Goal: Task Accomplishment & Management: Manage account settings

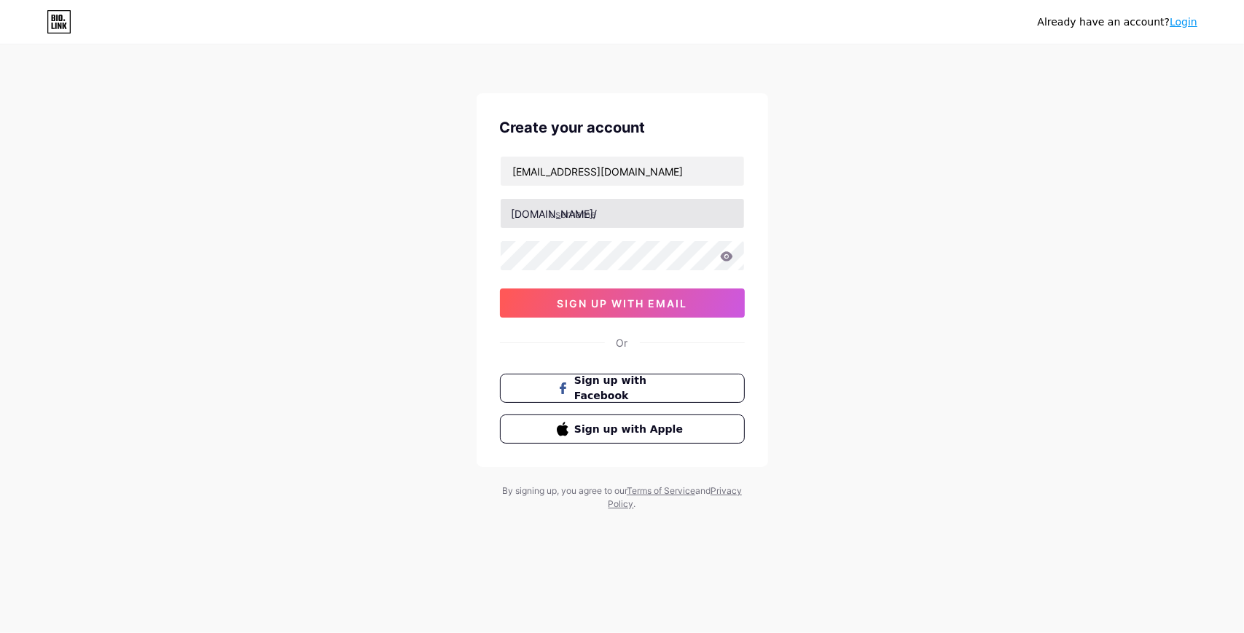
type input "[EMAIL_ADDRESS][DOMAIN_NAME]"
click at [657, 220] on input "text" at bounding box center [622, 213] width 243 height 29
type input "mallipak"
click at [729, 251] on icon at bounding box center [726, 256] width 13 height 10
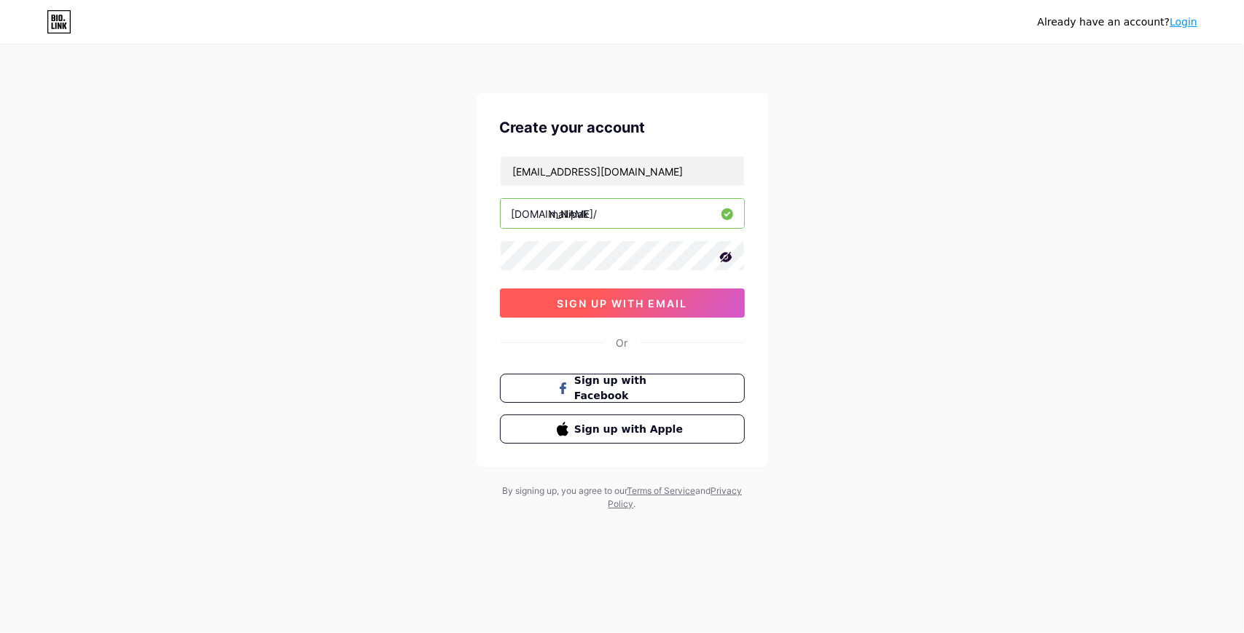
click at [562, 301] on span "sign up with email" at bounding box center [622, 303] width 130 height 12
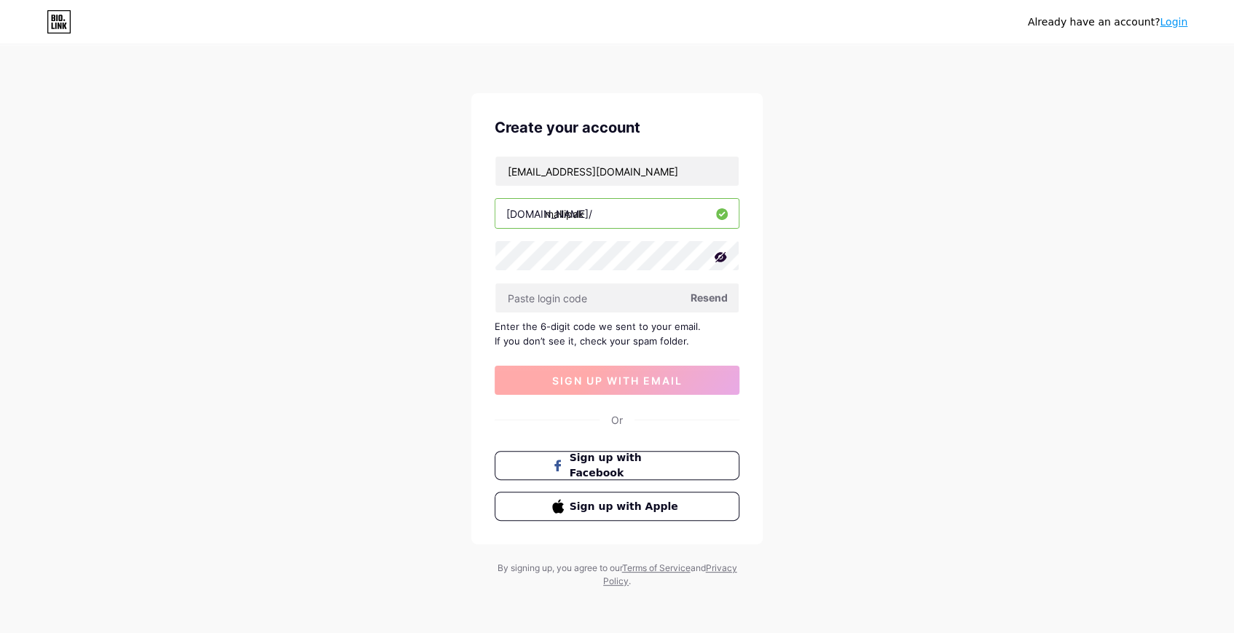
click at [561, 299] on input "text" at bounding box center [616, 297] width 243 height 29
click at [701, 302] on span "Resend" at bounding box center [709, 297] width 37 height 15
click at [699, 292] on span "Resend" at bounding box center [709, 297] width 37 height 15
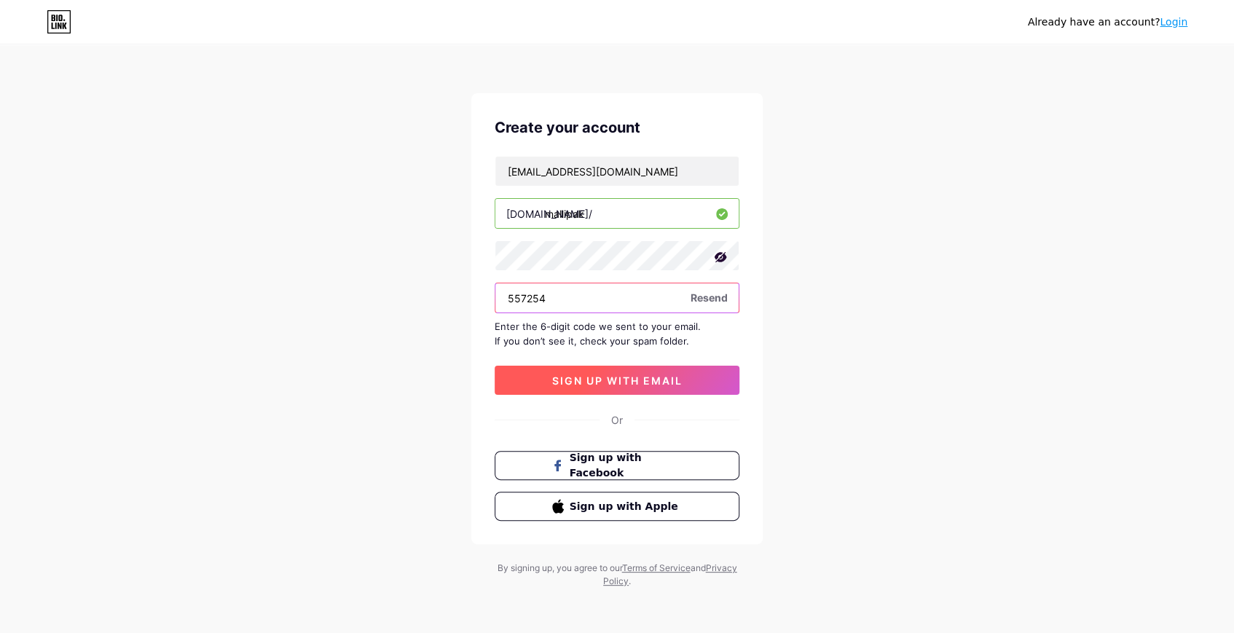
type input "557254"
click at [620, 382] on span "sign up with email" at bounding box center [617, 380] width 130 height 12
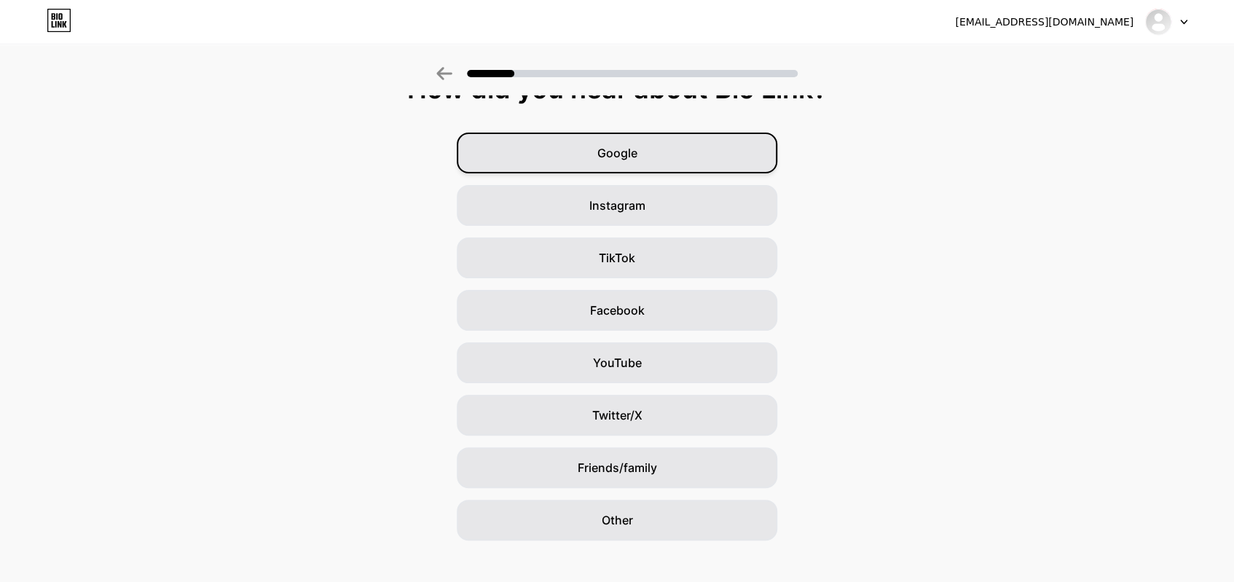
scroll to position [45, 0]
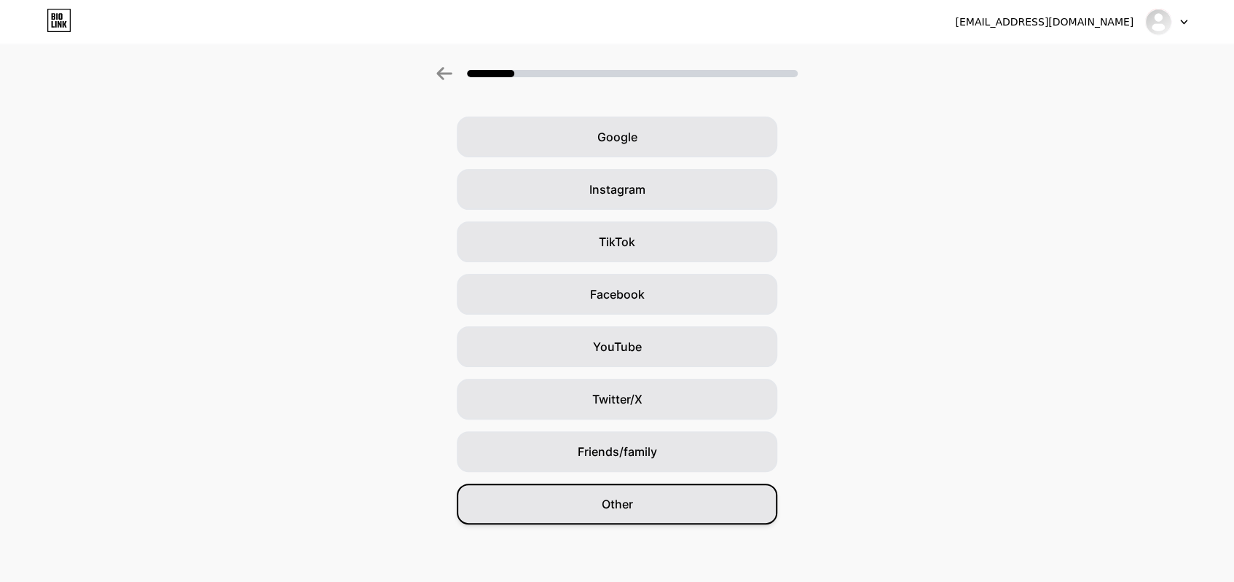
click at [597, 495] on div "Other" at bounding box center [617, 504] width 321 height 41
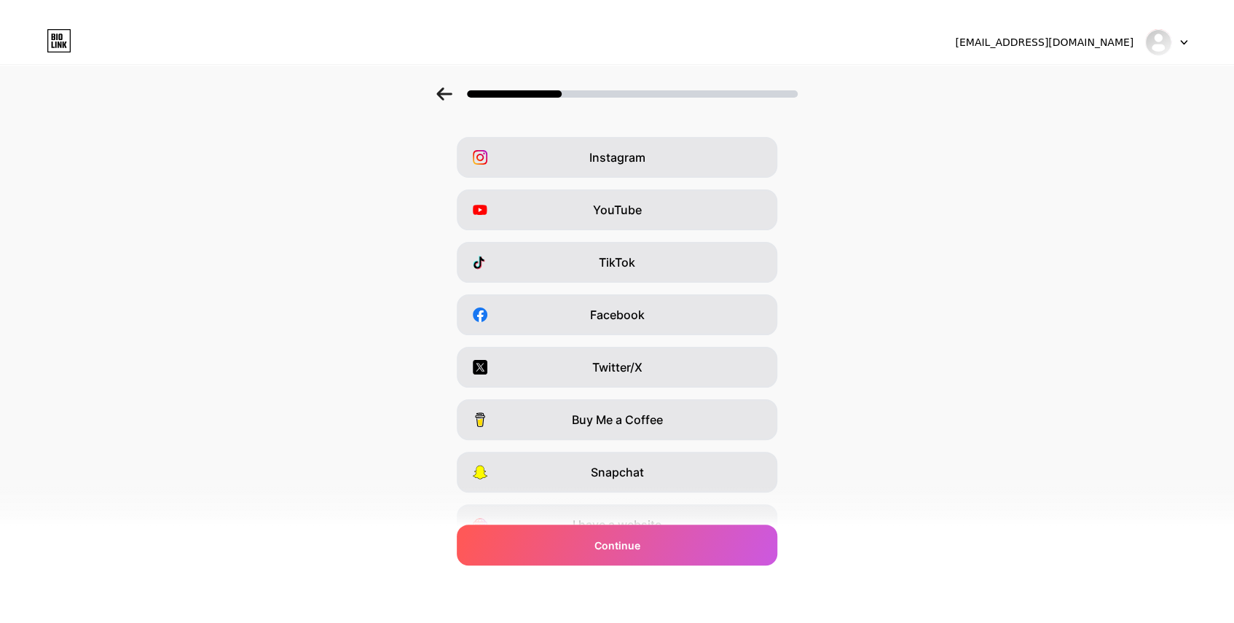
scroll to position [0, 0]
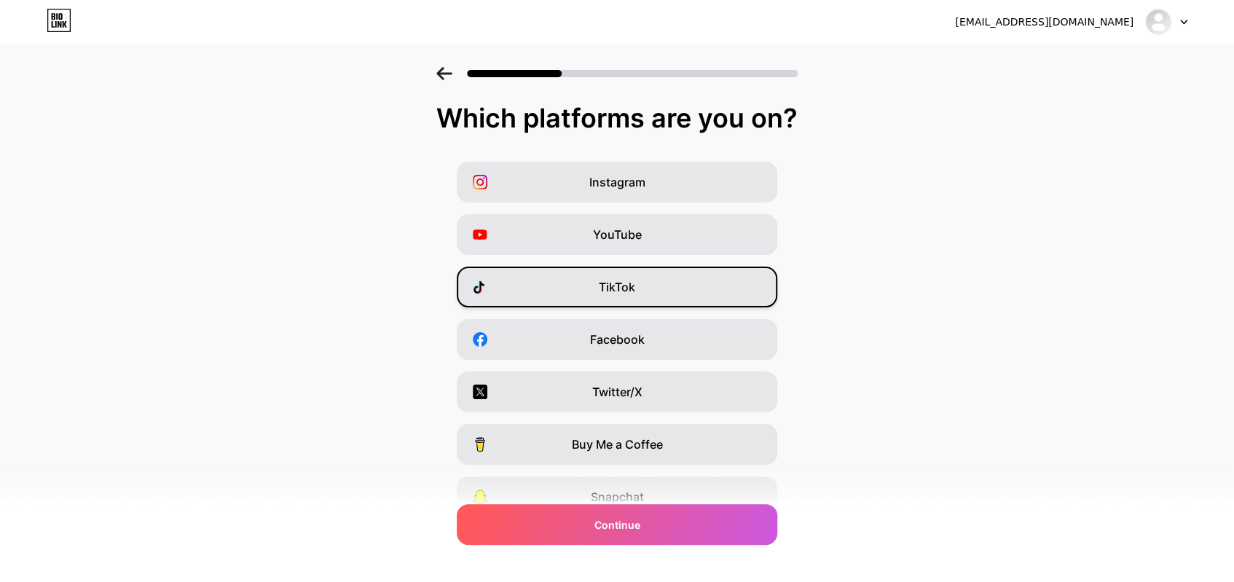
click at [619, 289] on span "TikTok" at bounding box center [617, 286] width 36 height 17
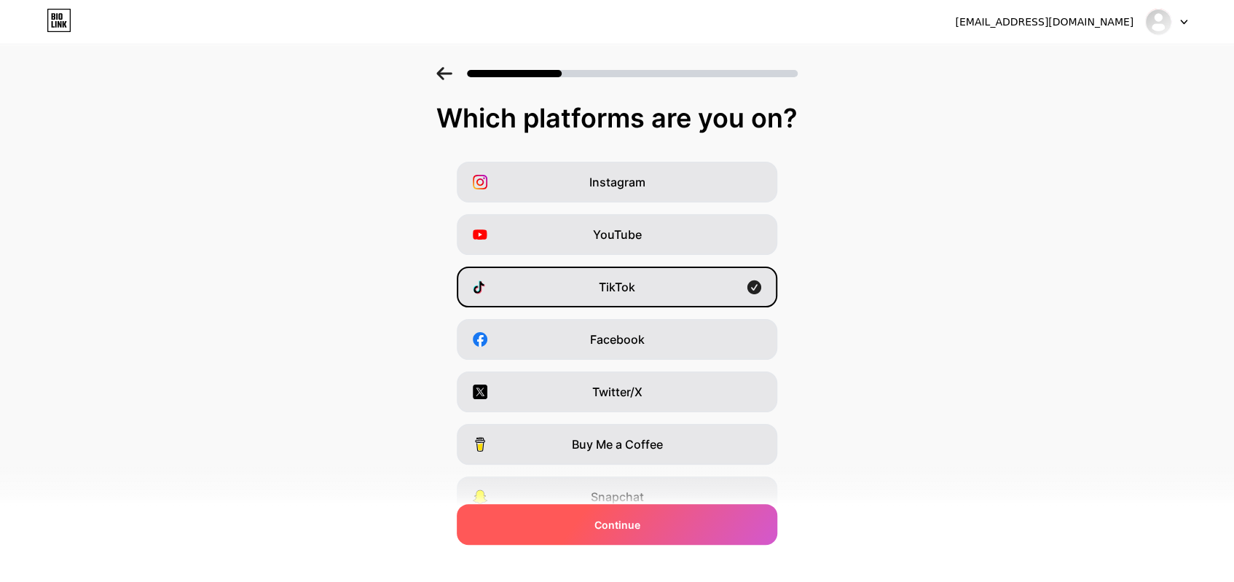
click at [633, 529] on span "Continue" at bounding box center [618, 524] width 46 height 15
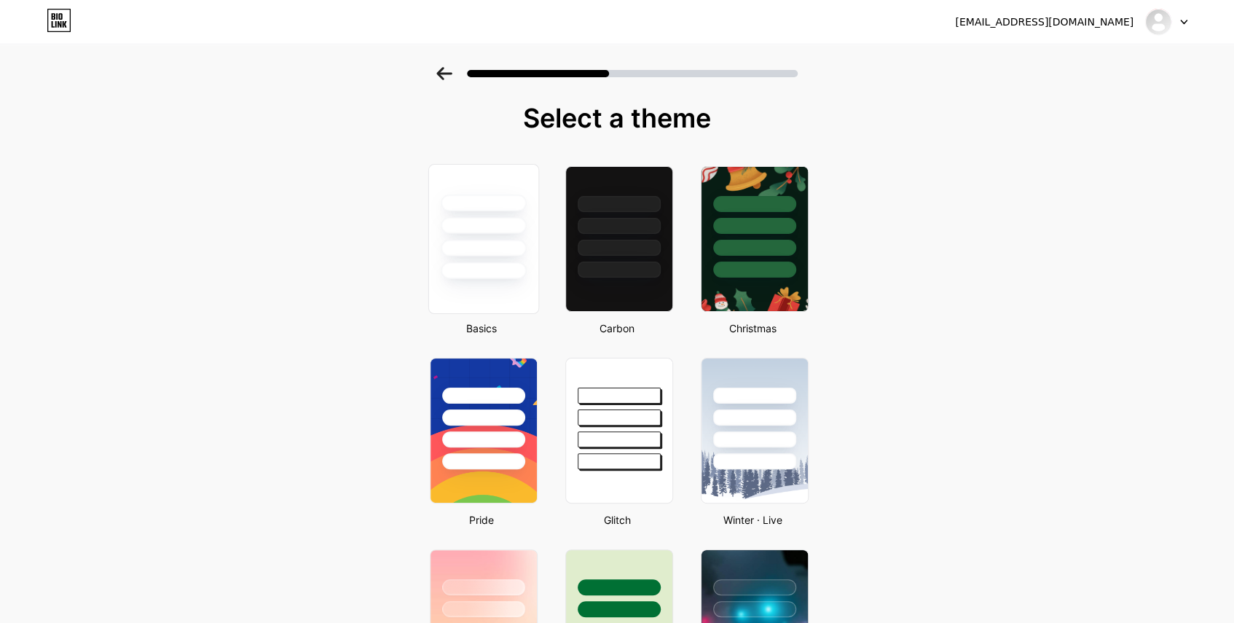
click at [488, 245] on div at bounding box center [483, 248] width 85 height 17
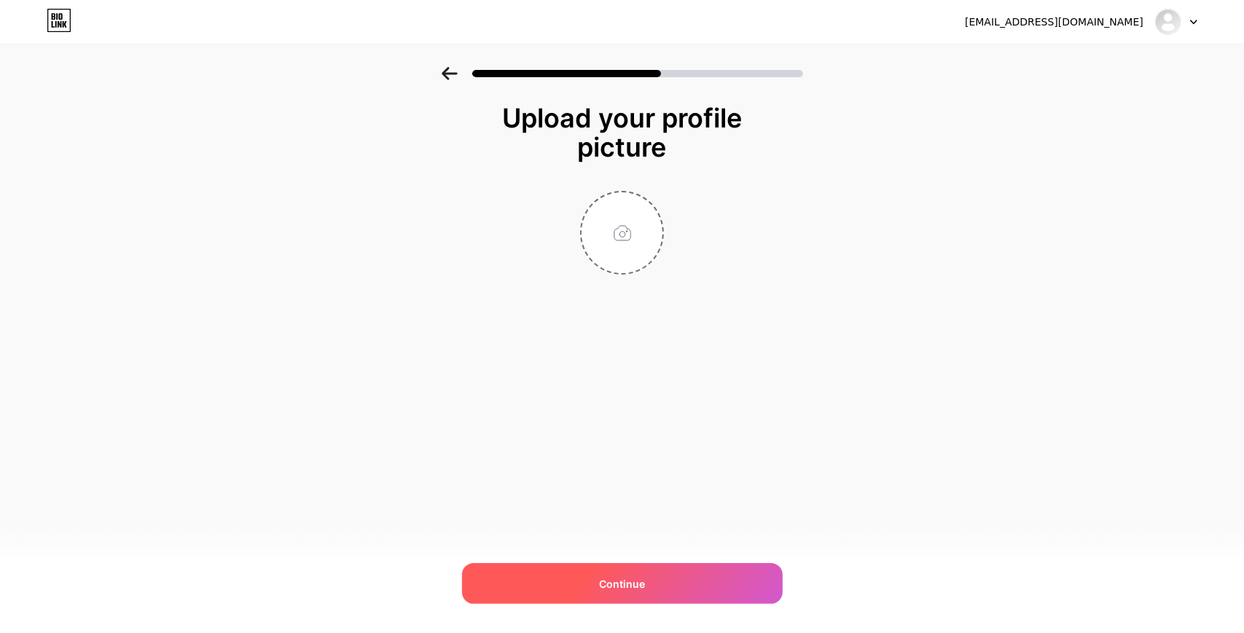
click at [670, 586] on div "Continue" at bounding box center [622, 583] width 321 height 41
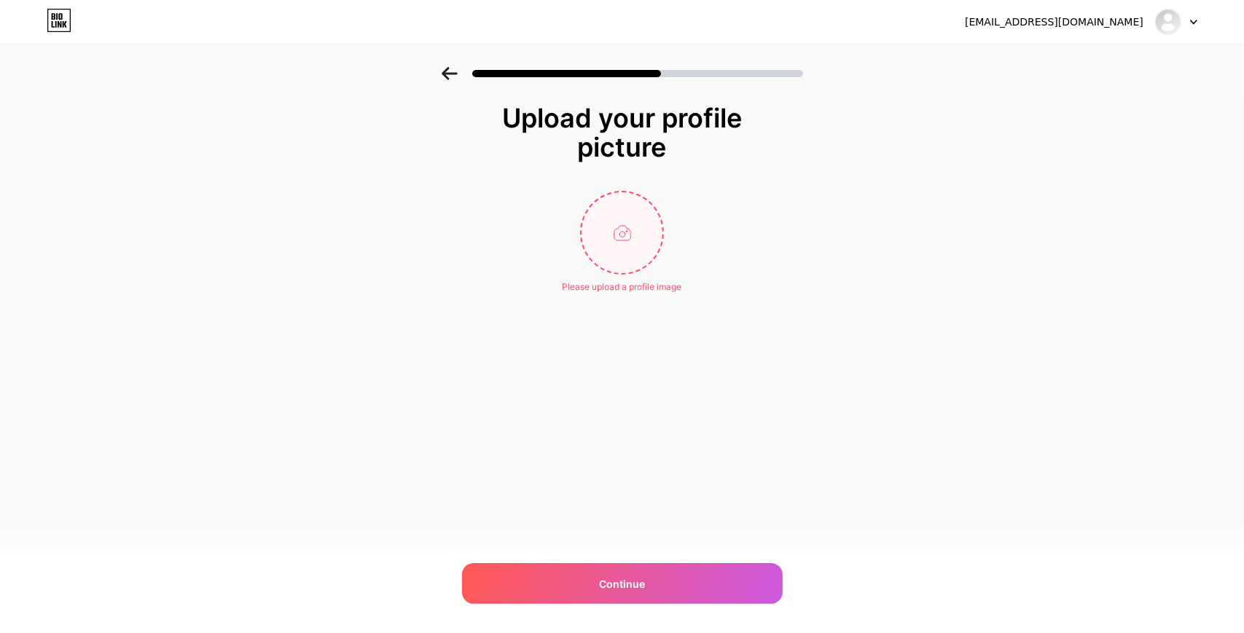
click at [620, 254] on input "file" at bounding box center [621, 232] width 81 height 81
click at [607, 224] on input "file" at bounding box center [621, 232] width 81 height 81
click at [579, 228] on div "Please upload a profile image" at bounding box center [621, 242] width 291 height 103
click at [611, 238] on input "file" at bounding box center [621, 232] width 81 height 81
type input "C:\fakepath\Blue And White Modern Cleaning Services Logo.png"
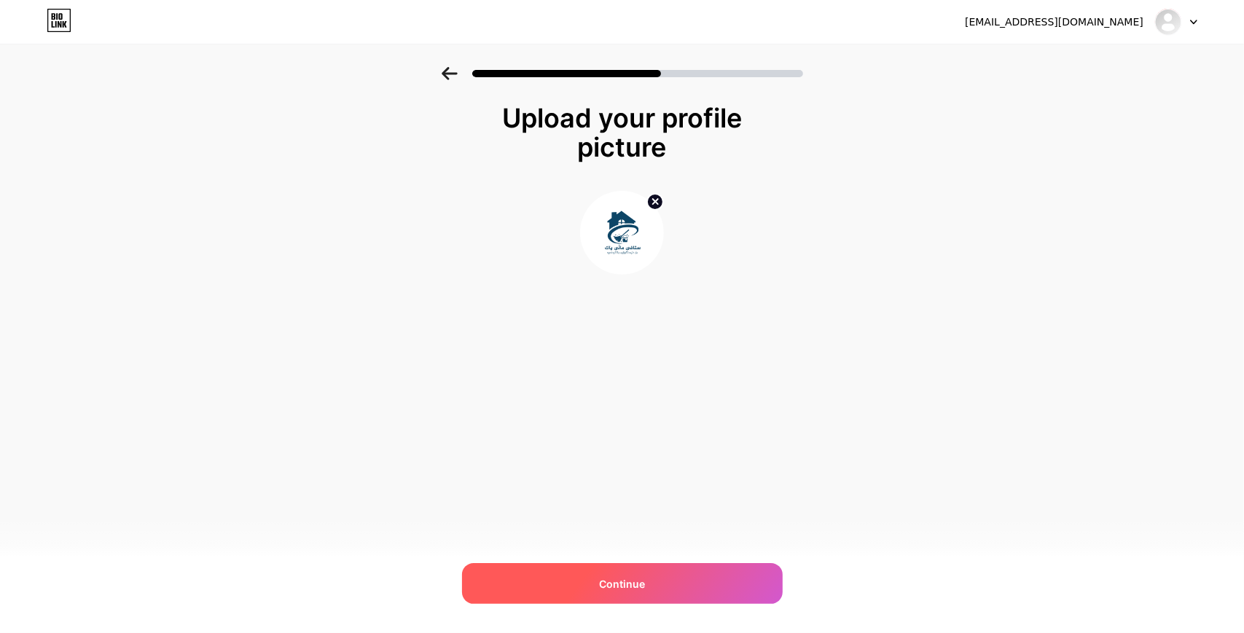
click at [632, 573] on div "Continue" at bounding box center [622, 583] width 321 height 41
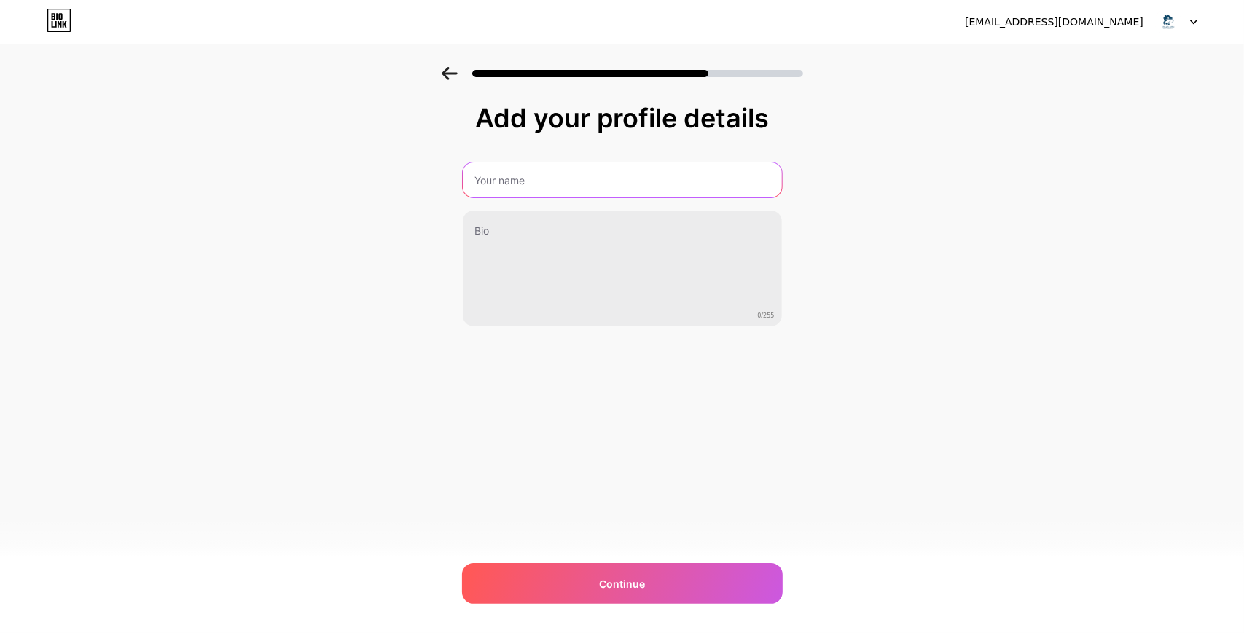
drag, startPoint x: 535, startPoint y: 181, endPoint x: 543, endPoint y: 181, distance: 8.0
click at [535, 181] on input "text" at bounding box center [622, 179] width 319 height 35
type input "ستافی ماڵی پاک"
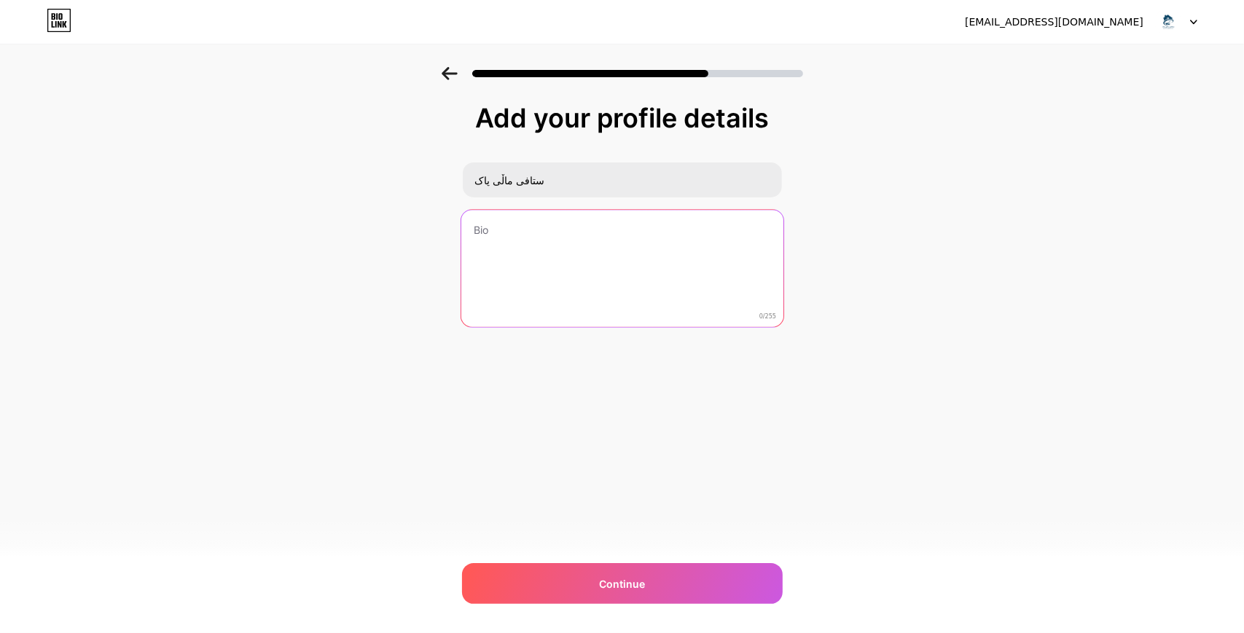
click at [610, 221] on textarea at bounding box center [621, 269] width 322 height 119
type textarea "م"
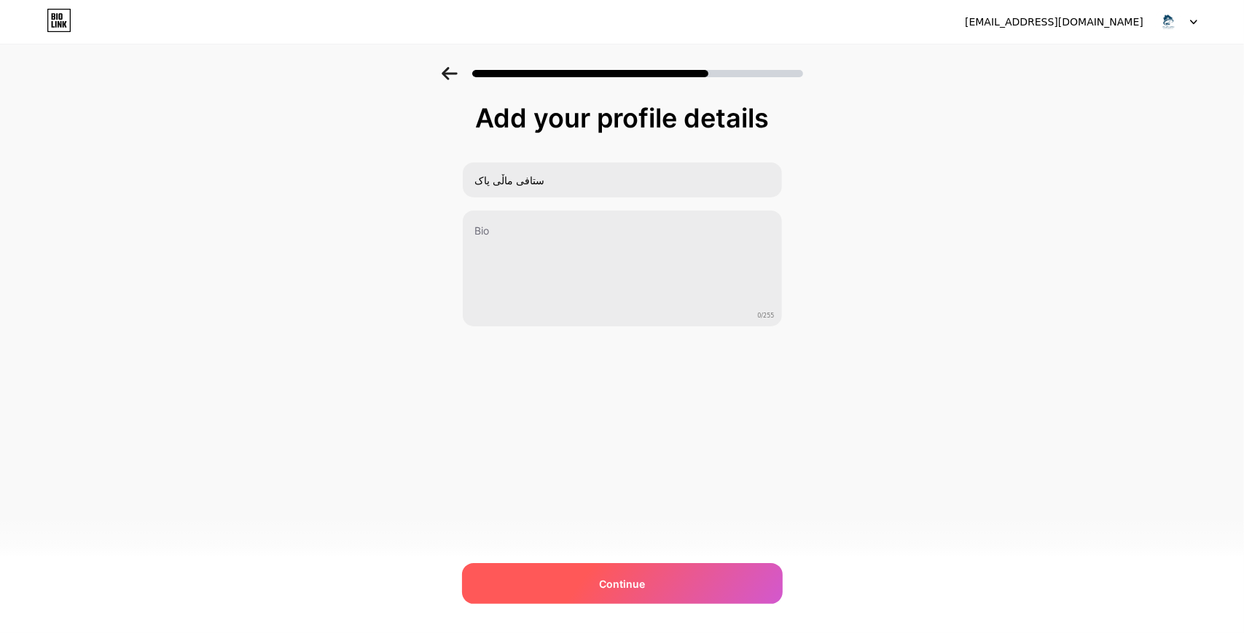
click at [598, 571] on div "Continue" at bounding box center [622, 583] width 321 height 41
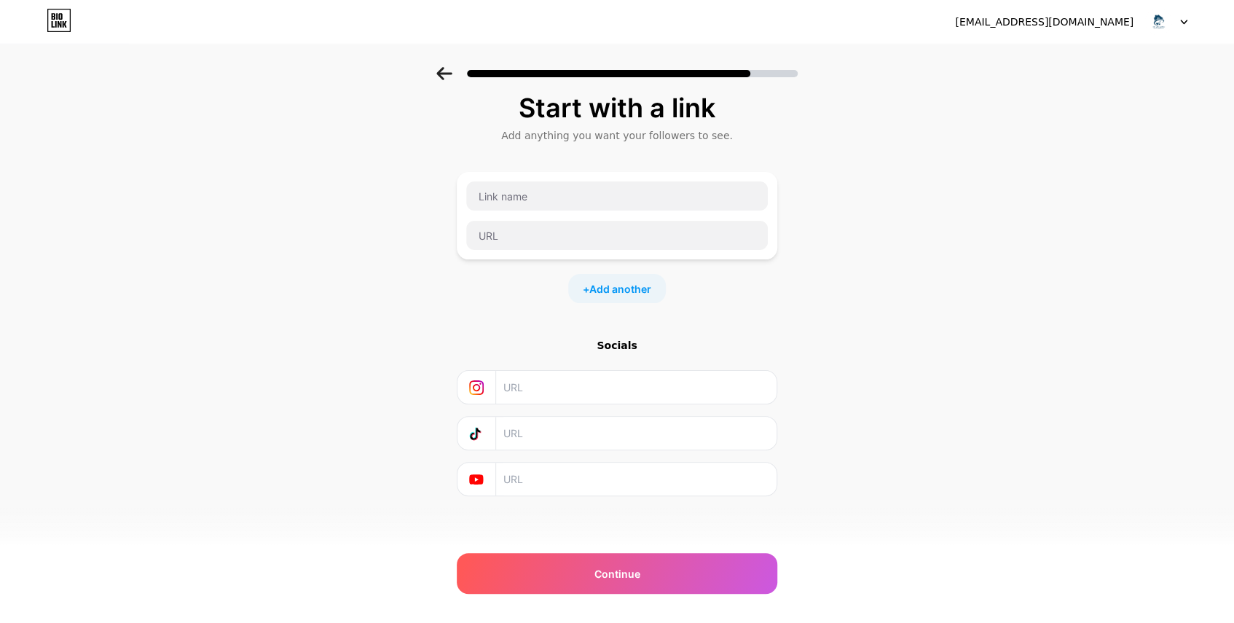
scroll to position [13, 0]
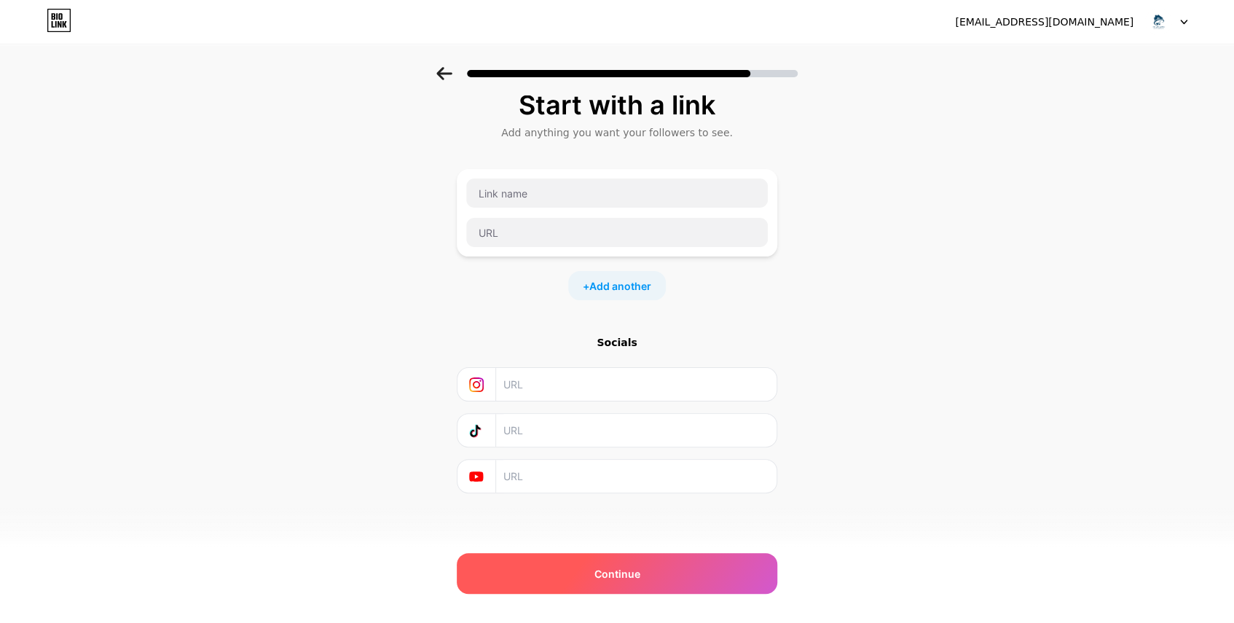
click at [662, 572] on div "Continue" at bounding box center [617, 573] width 321 height 41
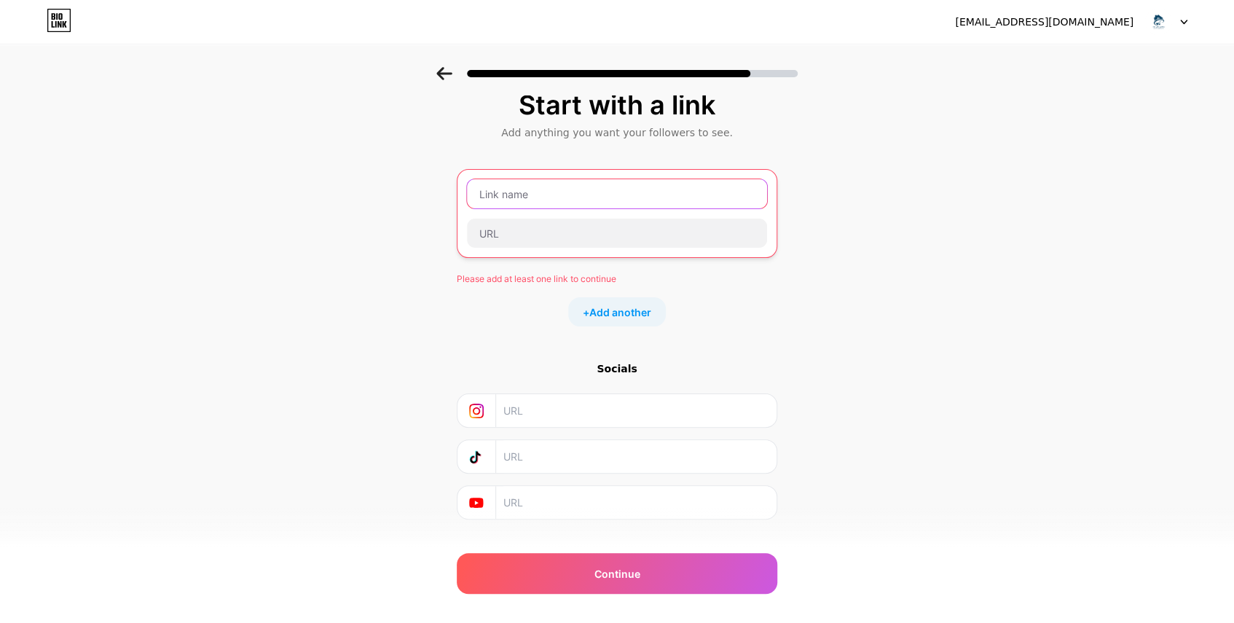
click at [525, 192] on input "text" at bounding box center [617, 193] width 300 height 29
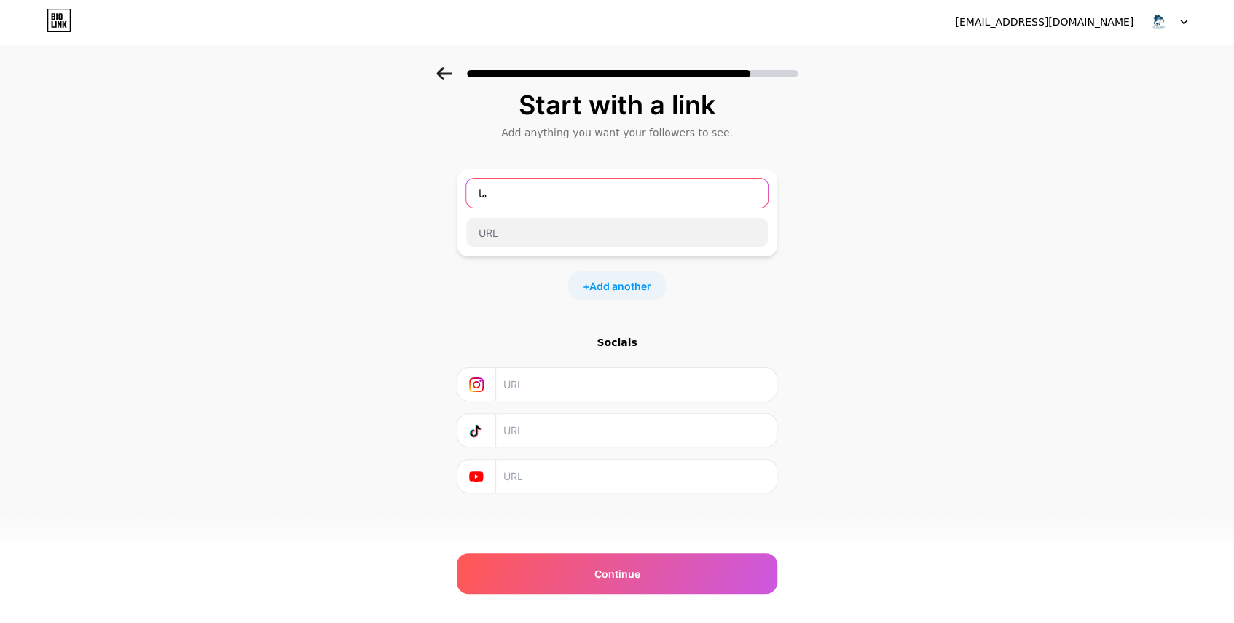
type input "م"
type input "mallipakstaff"
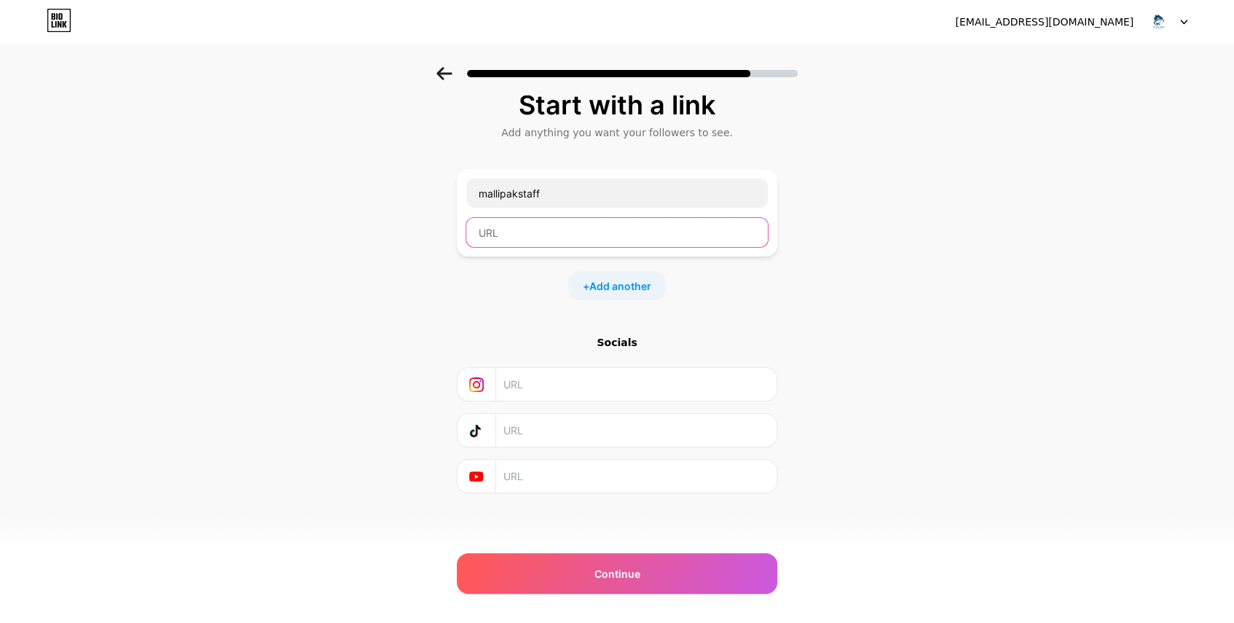
click at [593, 236] on input "text" at bounding box center [617, 232] width 302 height 29
click at [802, 306] on div "Start with a link Add anything you want your followers to see. mallipakstaff + …" at bounding box center [617, 310] width 1234 height 512
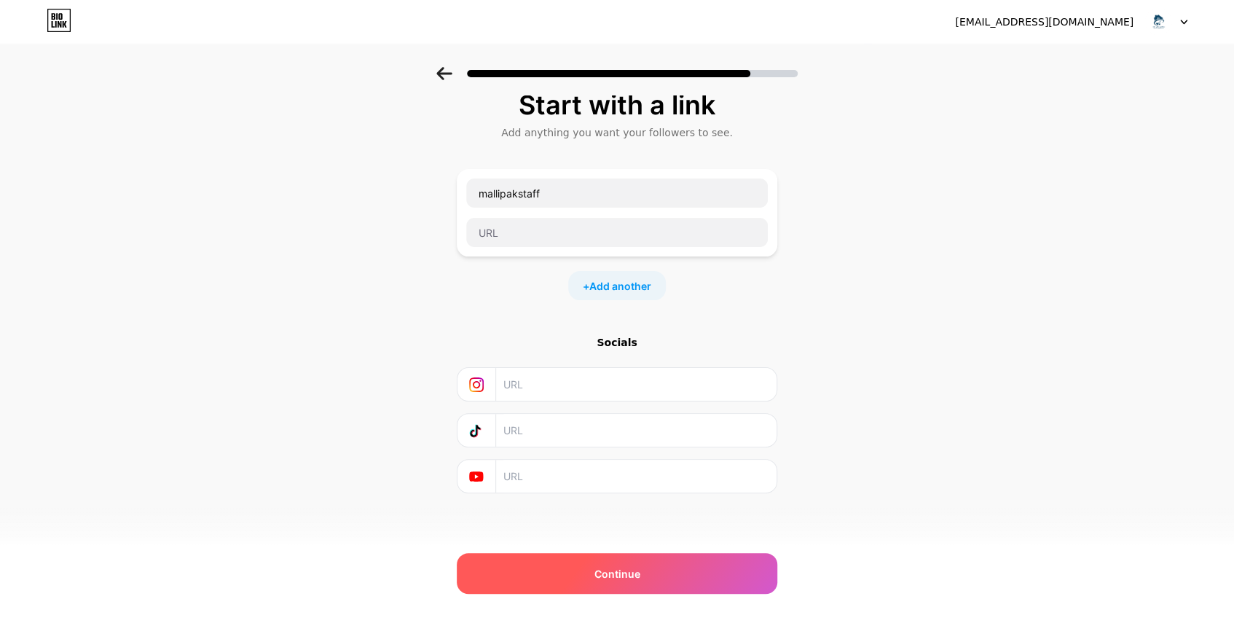
click at [666, 561] on div "Continue" at bounding box center [617, 573] width 321 height 41
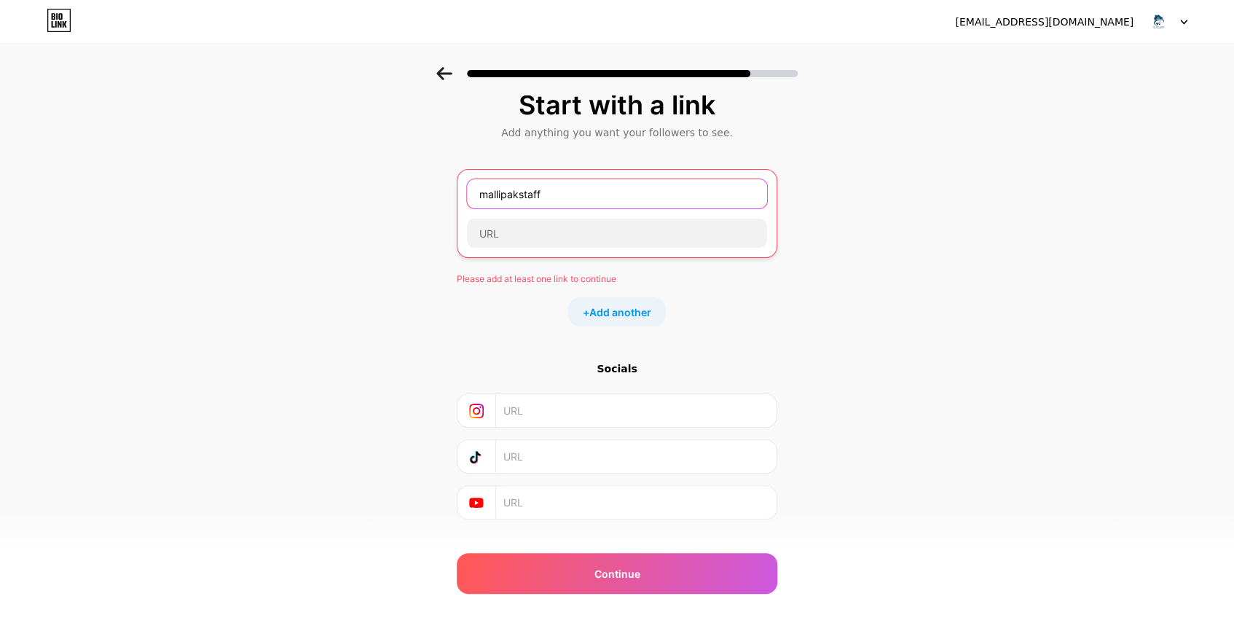
click at [558, 189] on input "mallipakstaff" at bounding box center [617, 193] width 300 height 29
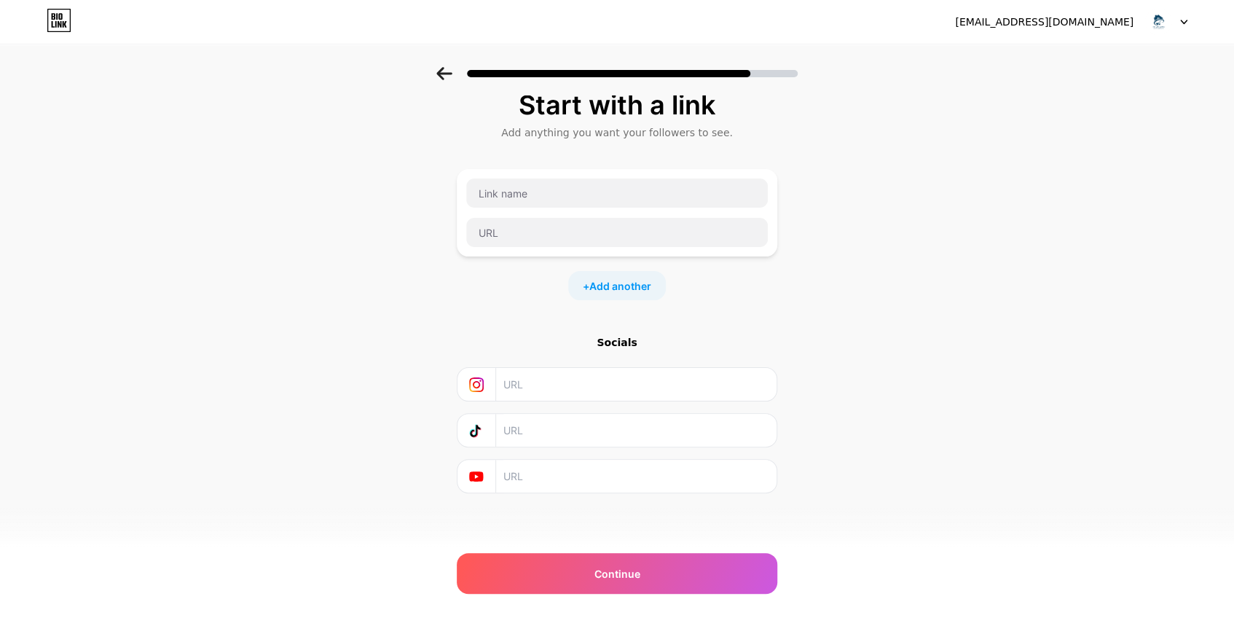
click at [532, 423] on input "text" at bounding box center [635, 430] width 264 height 33
click at [553, 195] on input "text" at bounding box center [617, 193] width 302 height 29
click at [529, 227] on input "text" at bounding box center [617, 232] width 302 height 29
paste input "[URL][DOMAIN_NAME]"
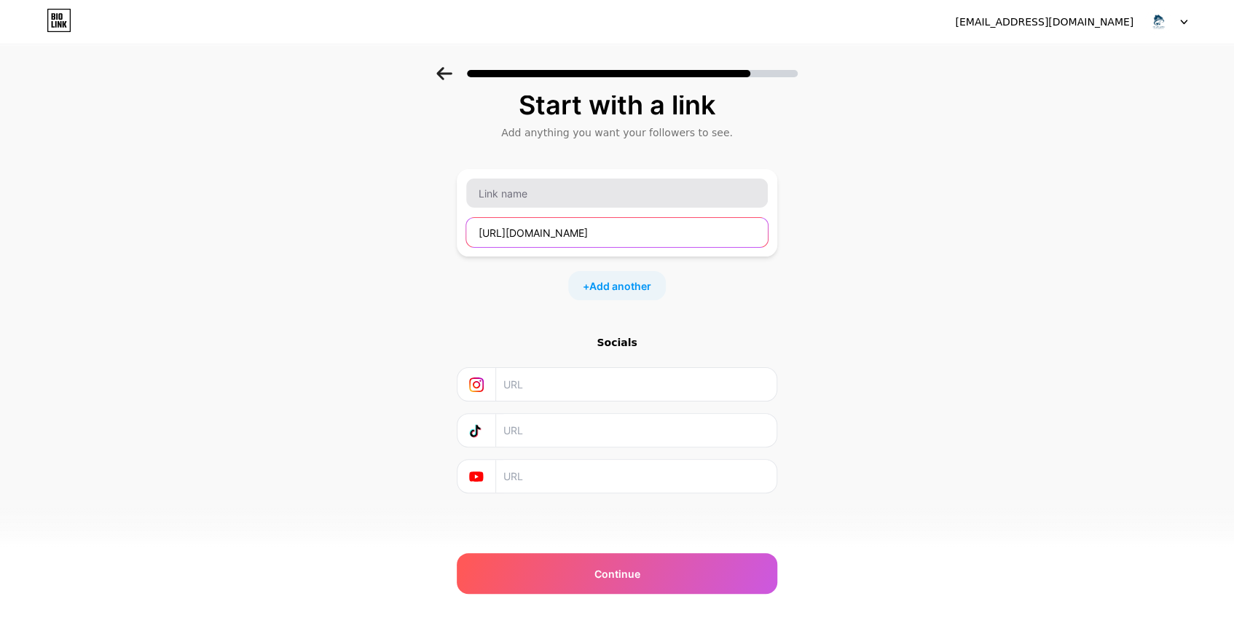
type input "[URL][DOMAIN_NAME]"
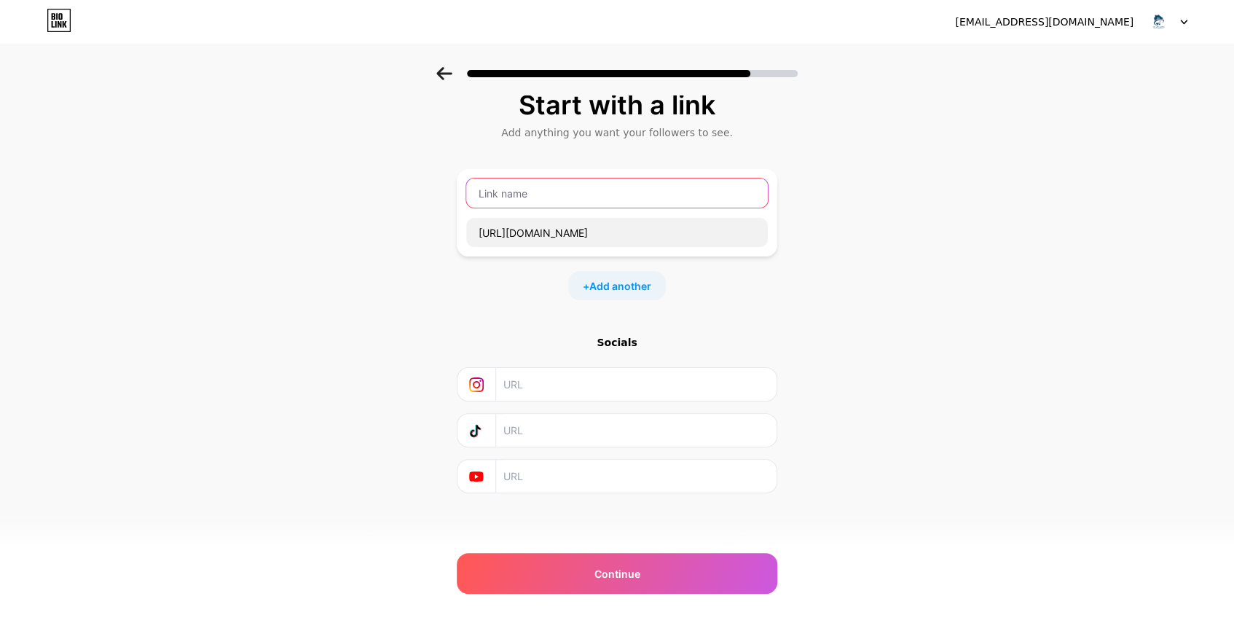
scroll to position [0, 0]
click at [649, 204] on input "text" at bounding box center [617, 193] width 302 height 29
type input "م"
click at [514, 192] on input "malli pak staff" at bounding box center [617, 193] width 302 height 29
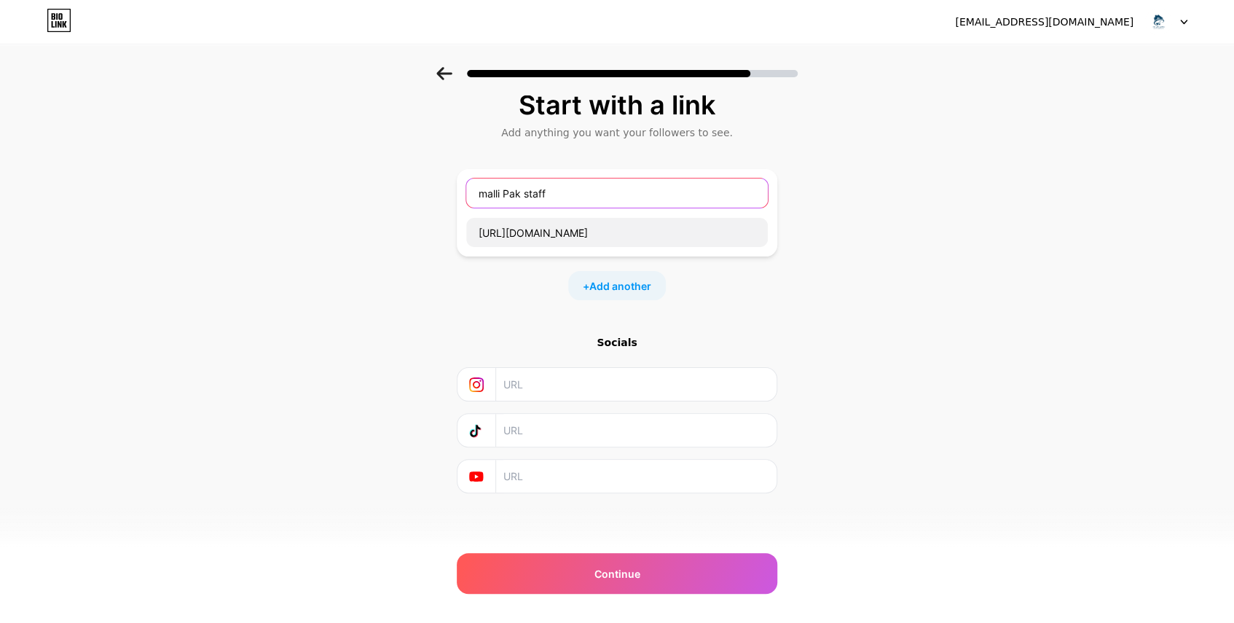
click at [490, 193] on input "malli Pak staff" at bounding box center [617, 193] width 302 height 29
click at [562, 192] on input "Malli Pak staff" at bounding box center [617, 193] width 302 height 29
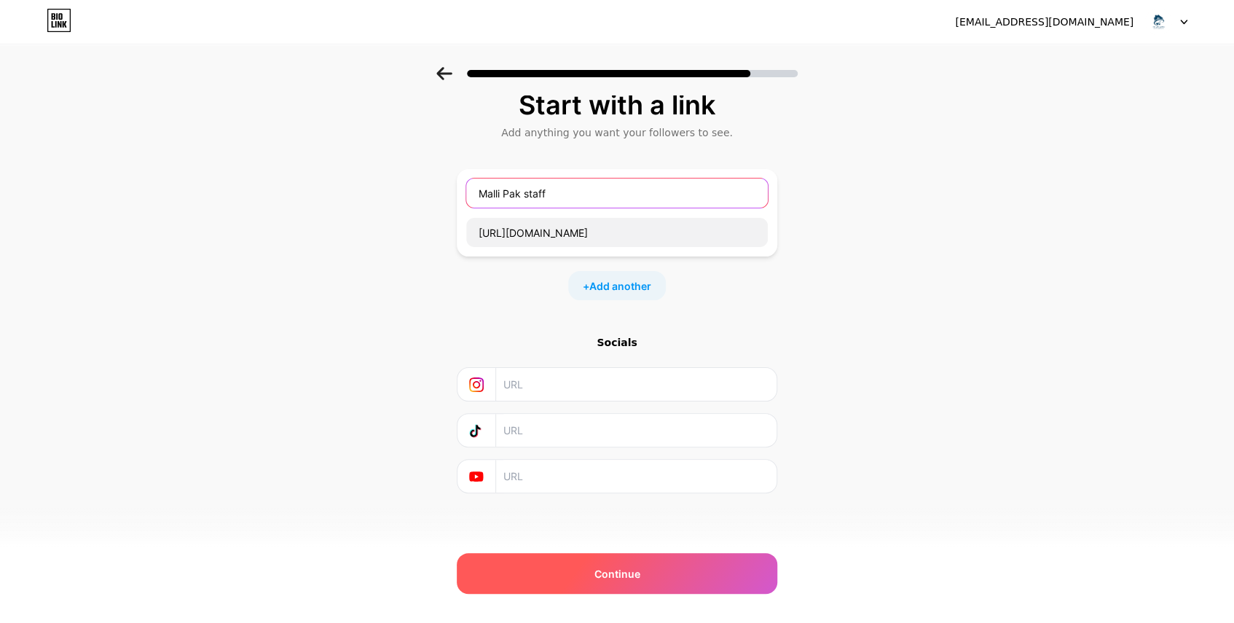
type input "Malli Pak staff"
click at [654, 564] on div "Continue" at bounding box center [617, 573] width 321 height 41
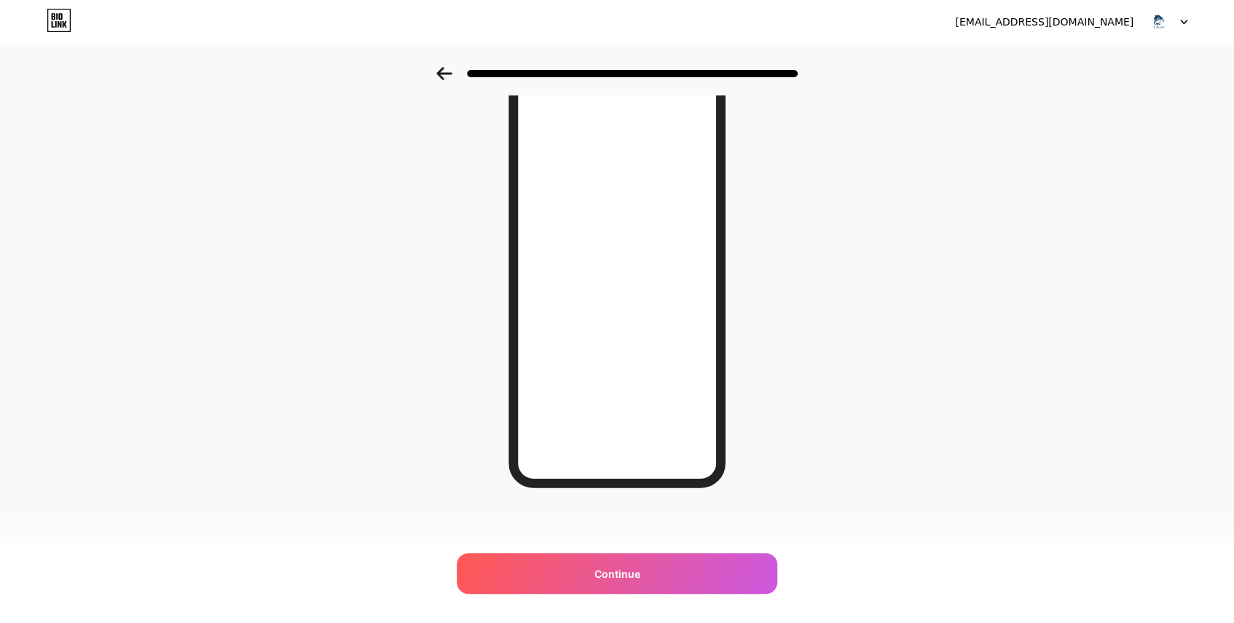
scroll to position [109, 0]
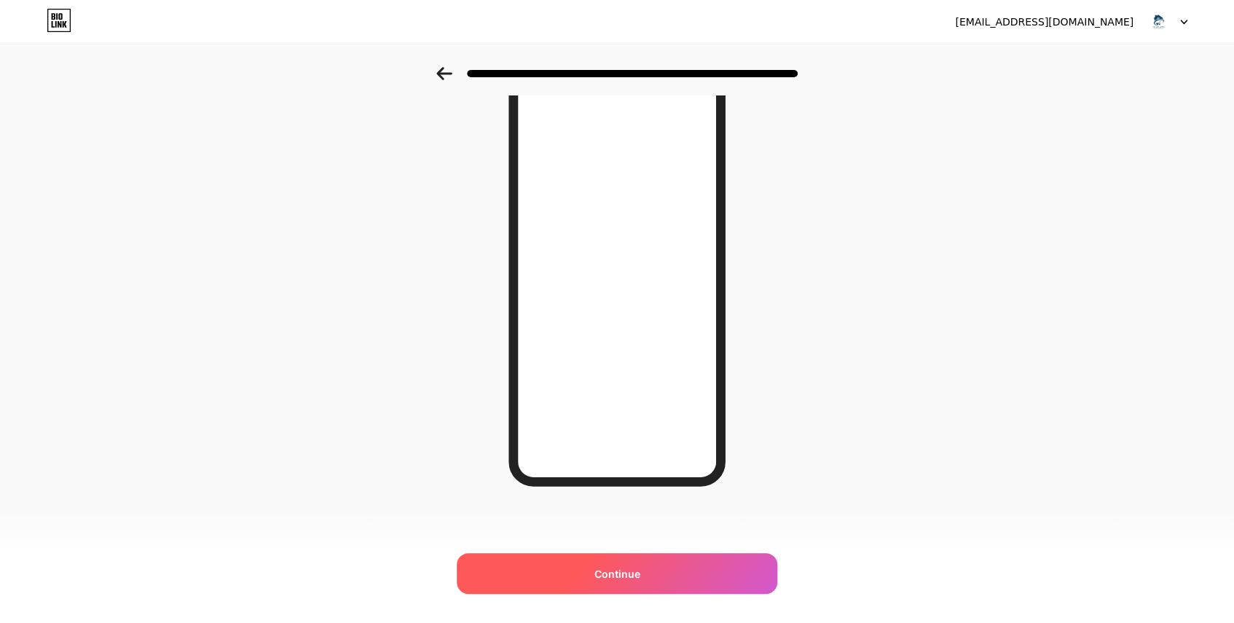
click at [586, 573] on div "Continue" at bounding box center [617, 573] width 321 height 41
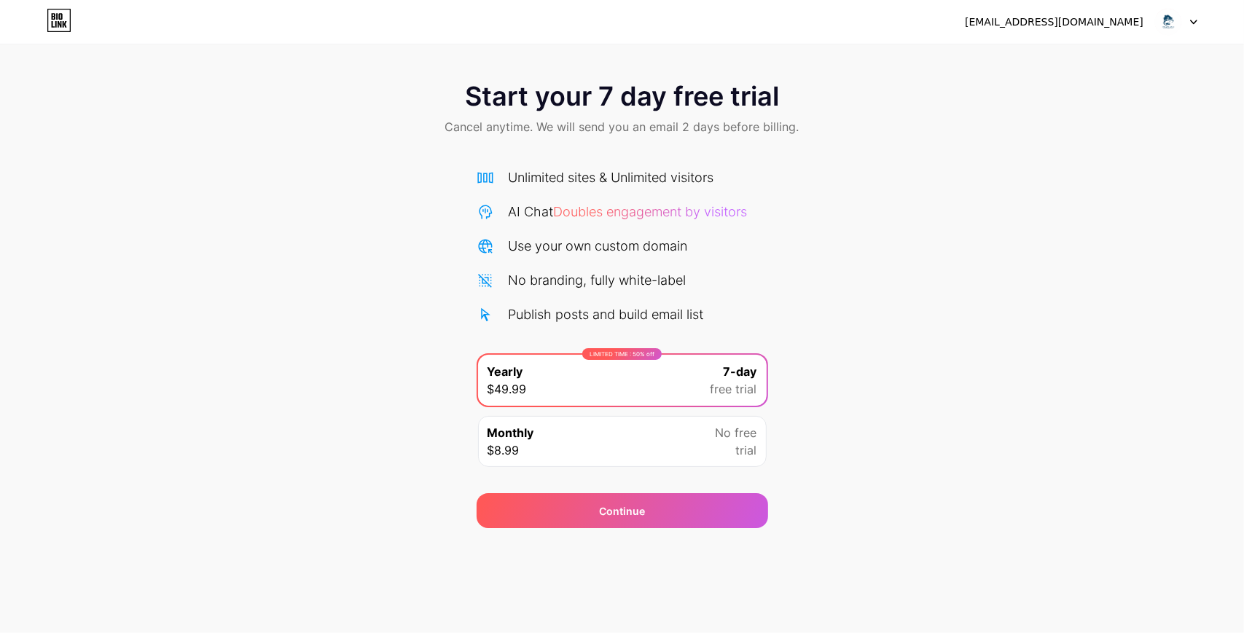
click at [540, 432] on div "Monthly $8.99 No free trial" at bounding box center [622, 441] width 289 height 51
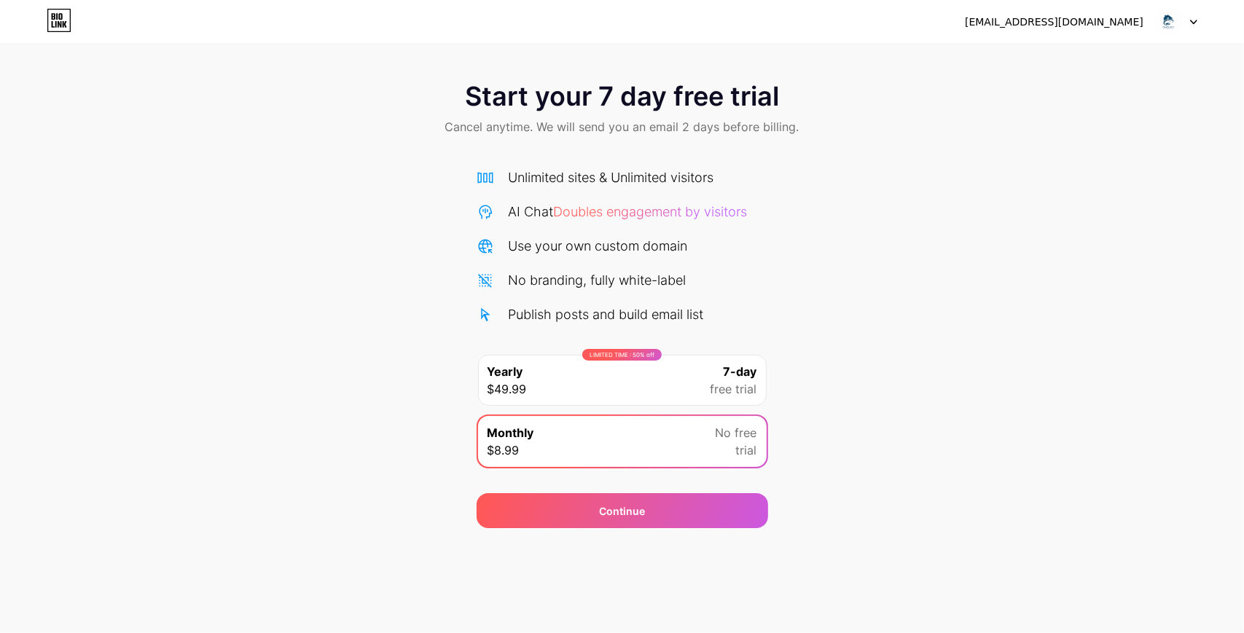
click at [778, 320] on div "Start your 7 day free trial Cancel anytime. We will send you an email 2 days be…" at bounding box center [622, 297] width 1244 height 461
click at [52, 27] on icon at bounding box center [53, 24] width 3 height 7
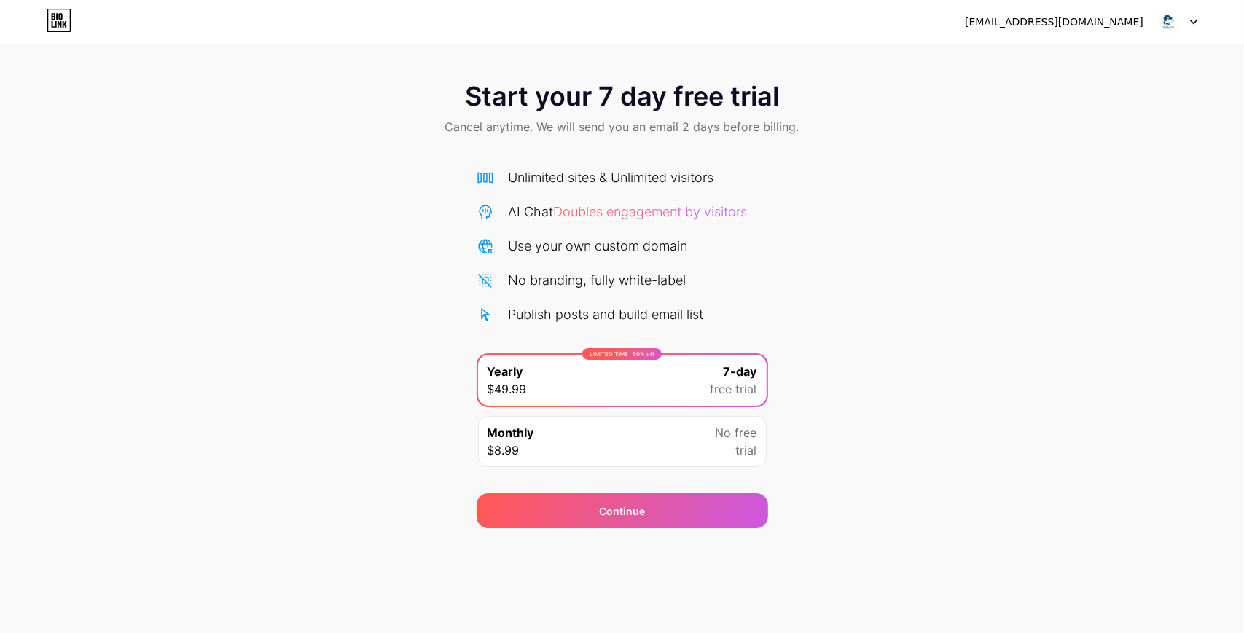
click at [1188, 23] on div at bounding box center [1176, 22] width 42 height 26
click at [1189, 18] on div at bounding box center [1176, 22] width 42 height 26
click at [589, 447] on div "Monthly $8.99 No free trial" at bounding box center [622, 441] width 289 height 51
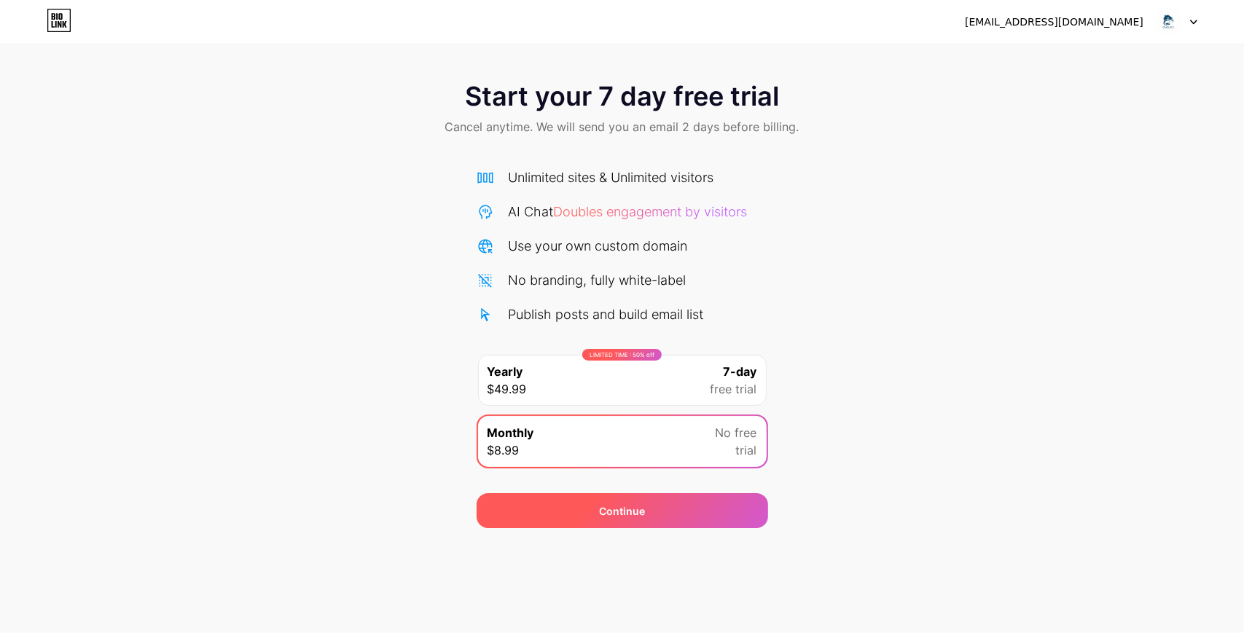
click at [605, 511] on div "Continue" at bounding box center [622, 510] width 46 height 15
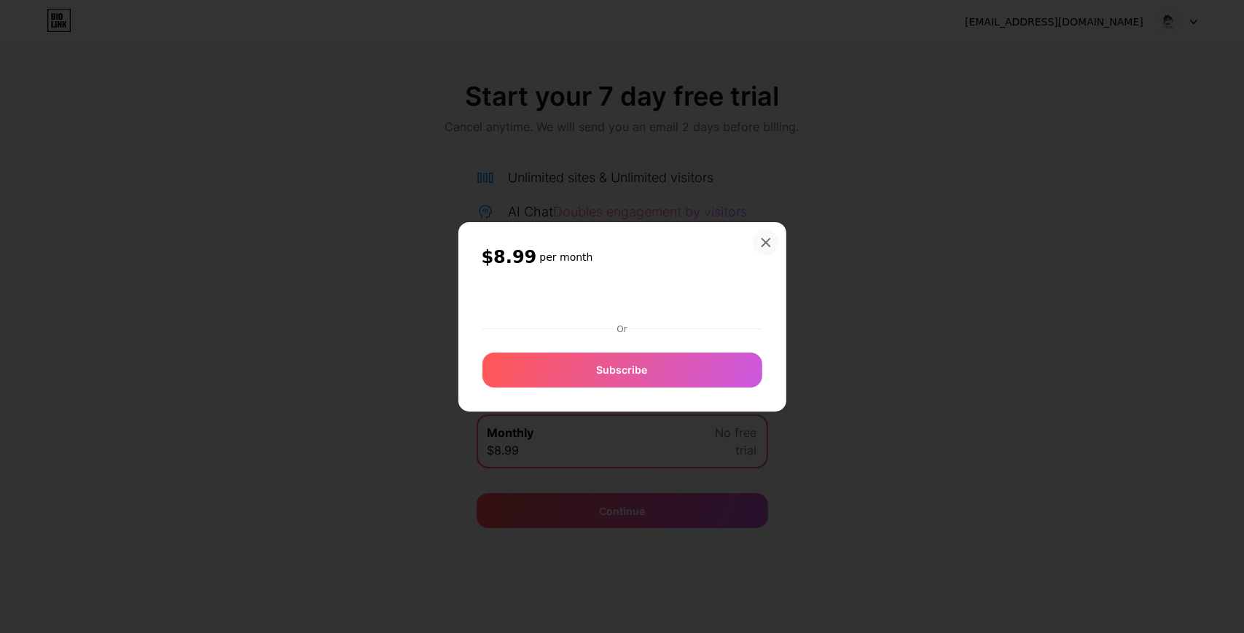
click at [764, 240] on icon at bounding box center [766, 243] width 12 height 12
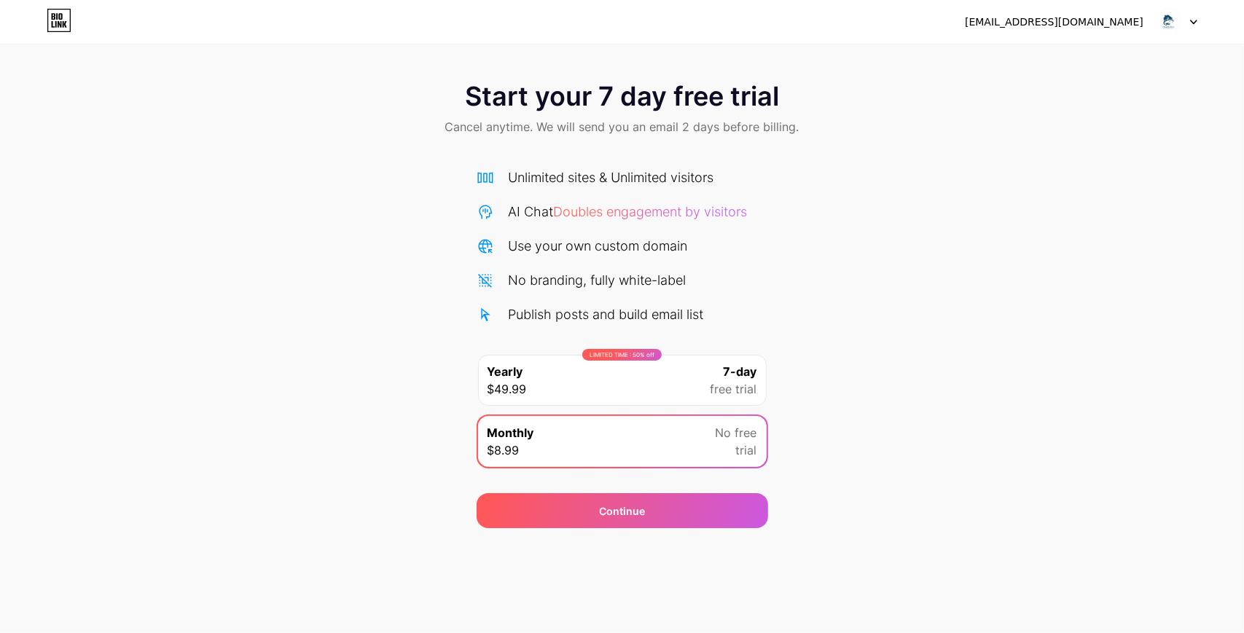
click at [659, 391] on div "LIMITED TIME : 50% off Yearly $49.99 7-day free trial" at bounding box center [622, 380] width 289 height 51
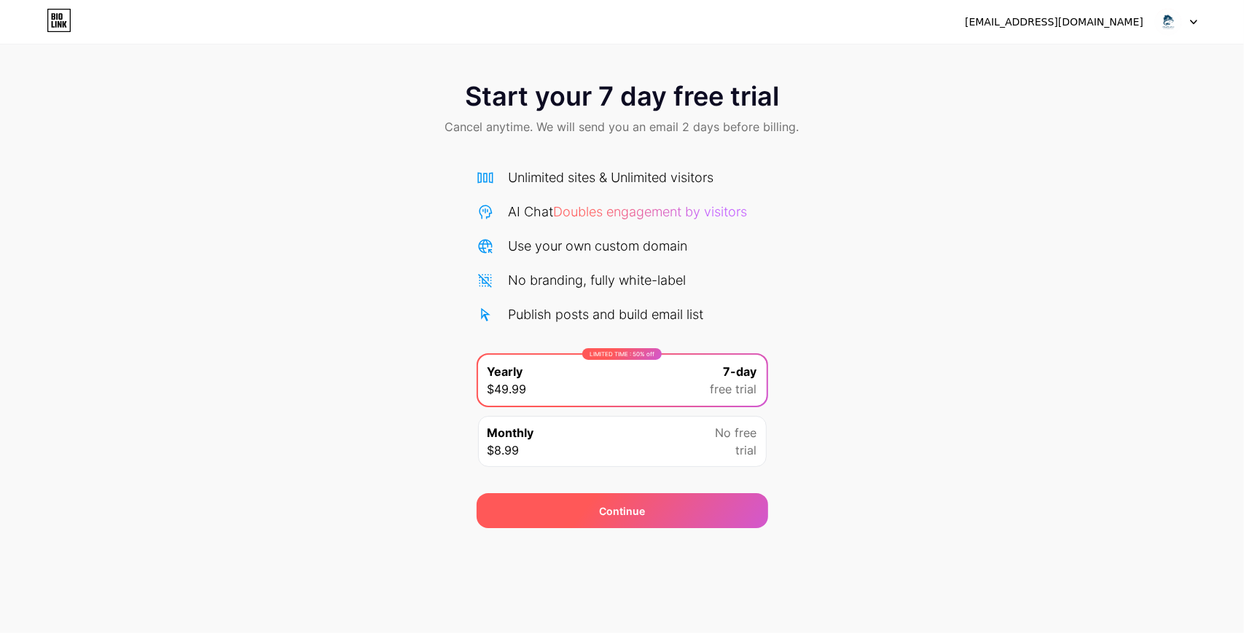
click at [626, 501] on div "Continue" at bounding box center [621, 510] width 291 height 35
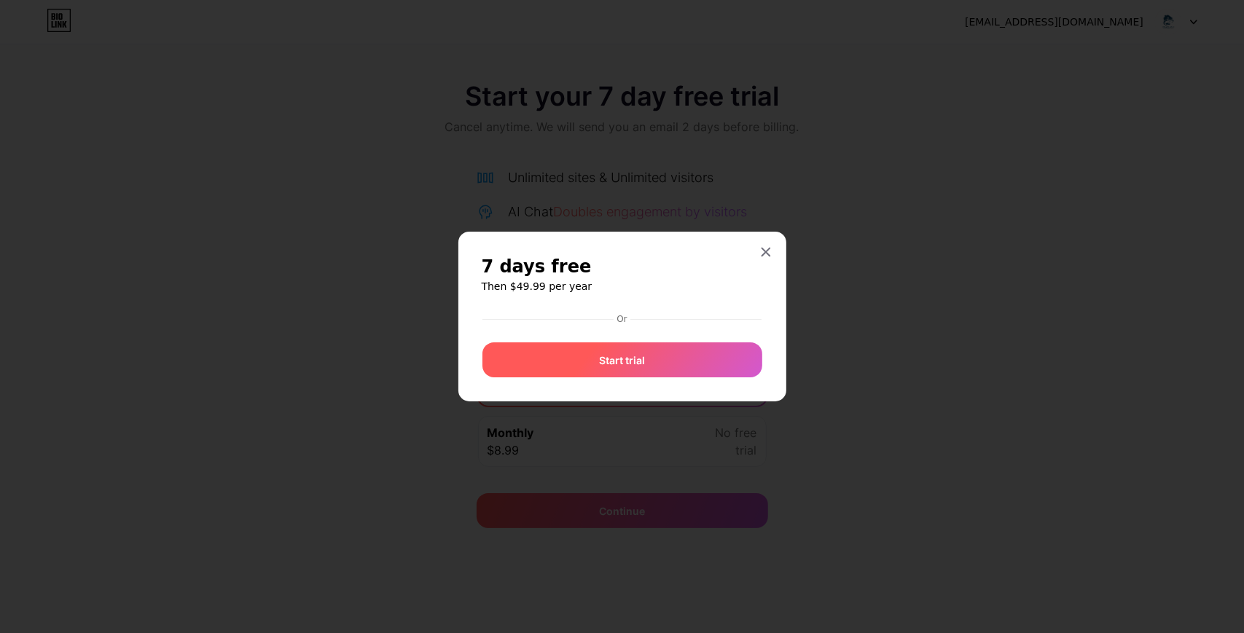
click at [648, 359] on div "Start trial" at bounding box center [622, 359] width 280 height 35
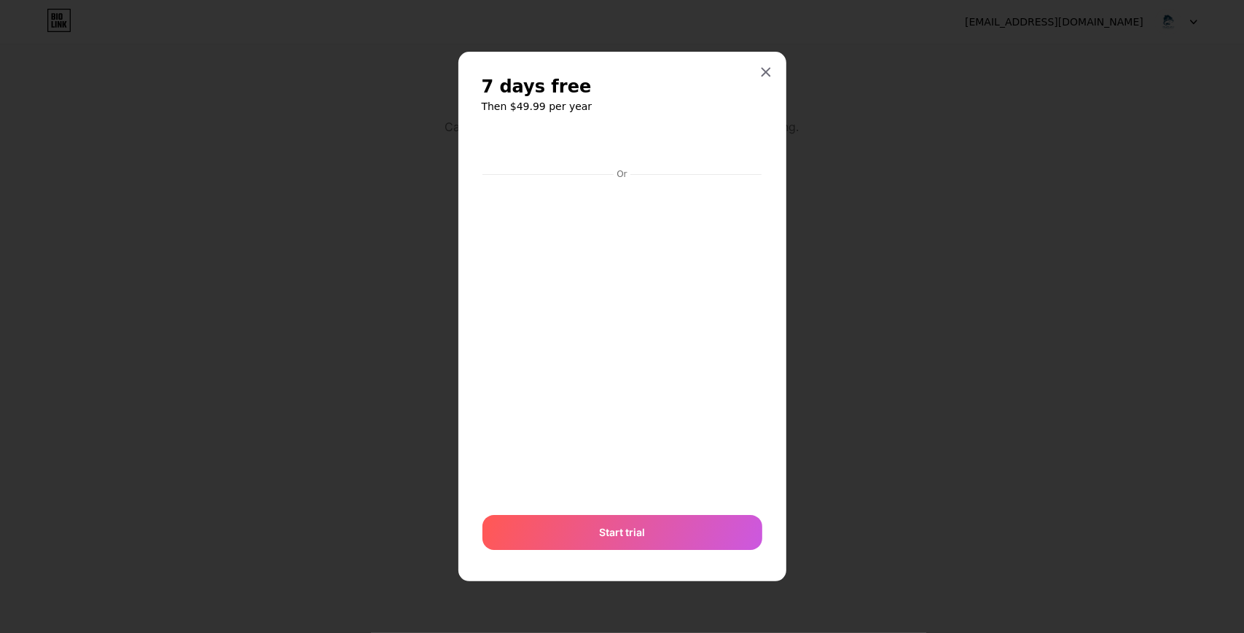
click at [770, 52] on div "7 days free Then $49.99 per year Or Start trial" at bounding box center [622, 317] width 328 height 530
click at [766, 74] on icon at bounding box center [766, 72] width 12 height 12
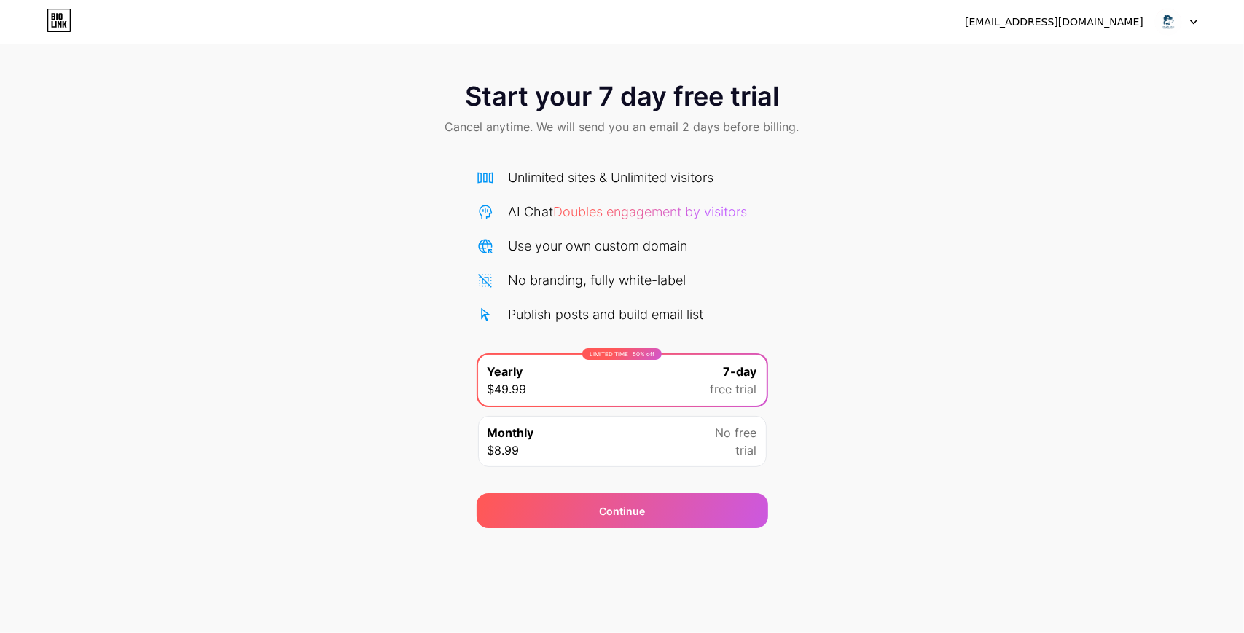
click at [63, 15] on icon at bounding box center [59, 20] width 25 height 23
click at [1189, 24] on div at bounding box center [1176, 22] width 42 height 26
click at [1137, 54] on li "Logout" at bounding box center [1106, 59] width 181 height 39
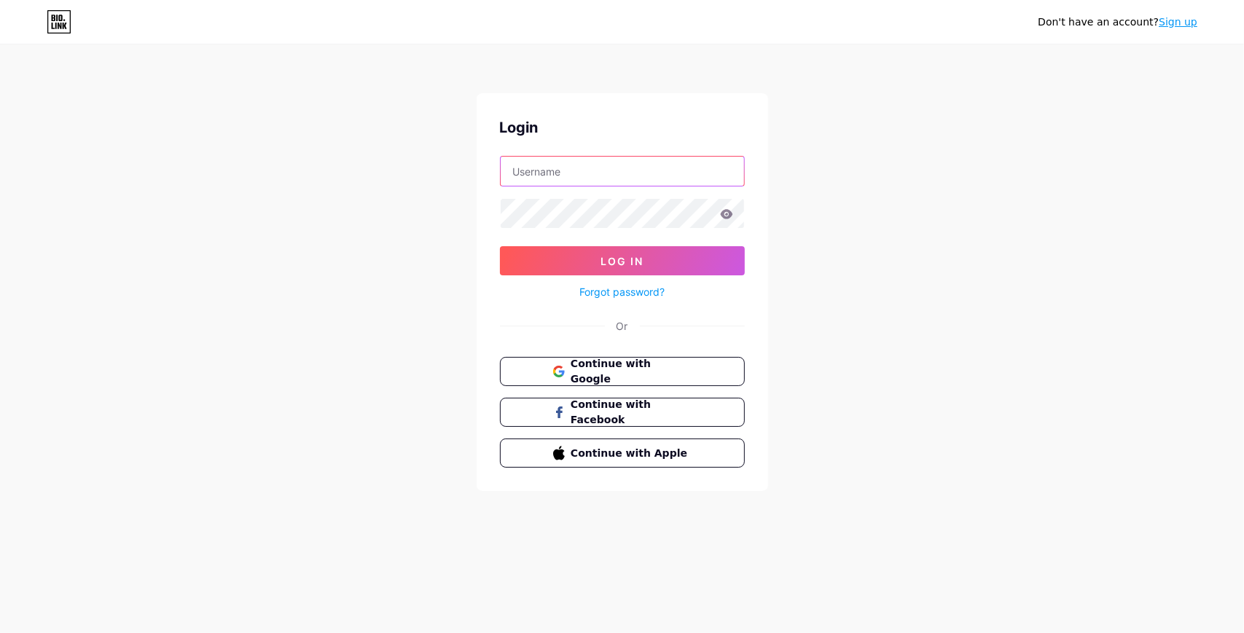
click at [587, 174] on input "text" at bounding box center [622, 171] width 243 height 29
click at [633, 377] on span "Continue with Google" at bounding box center [631, 371] width 122 height 31
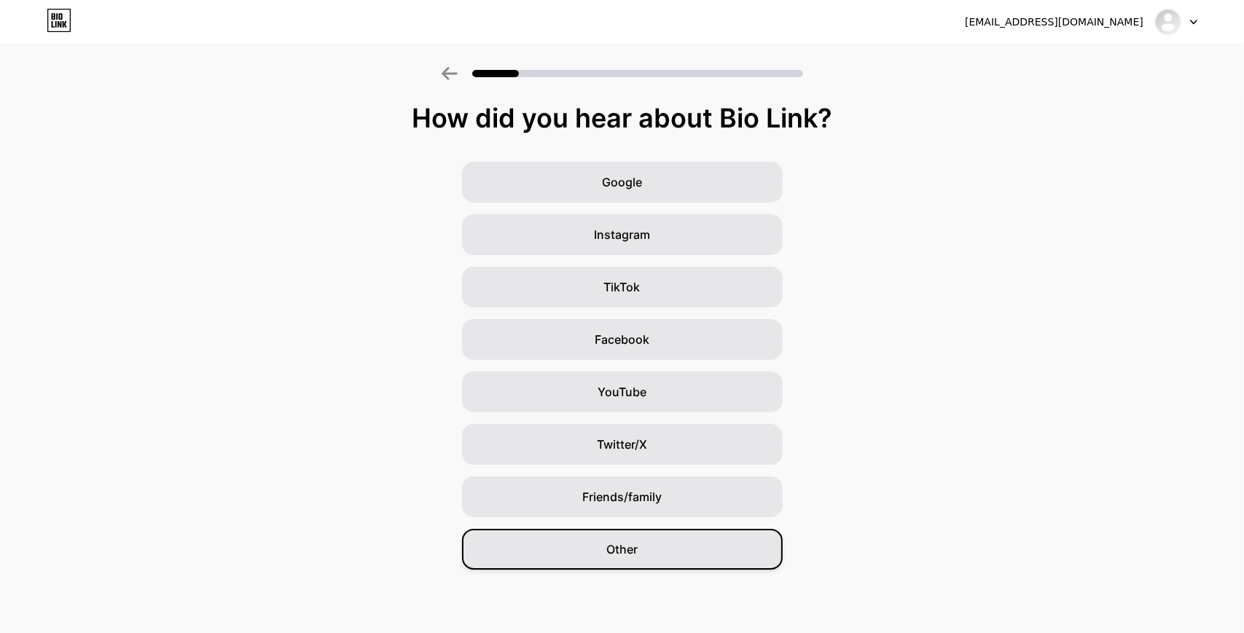
click at [606, 554] on span "Other" at bounding box center [621, 549] width 31 height 17
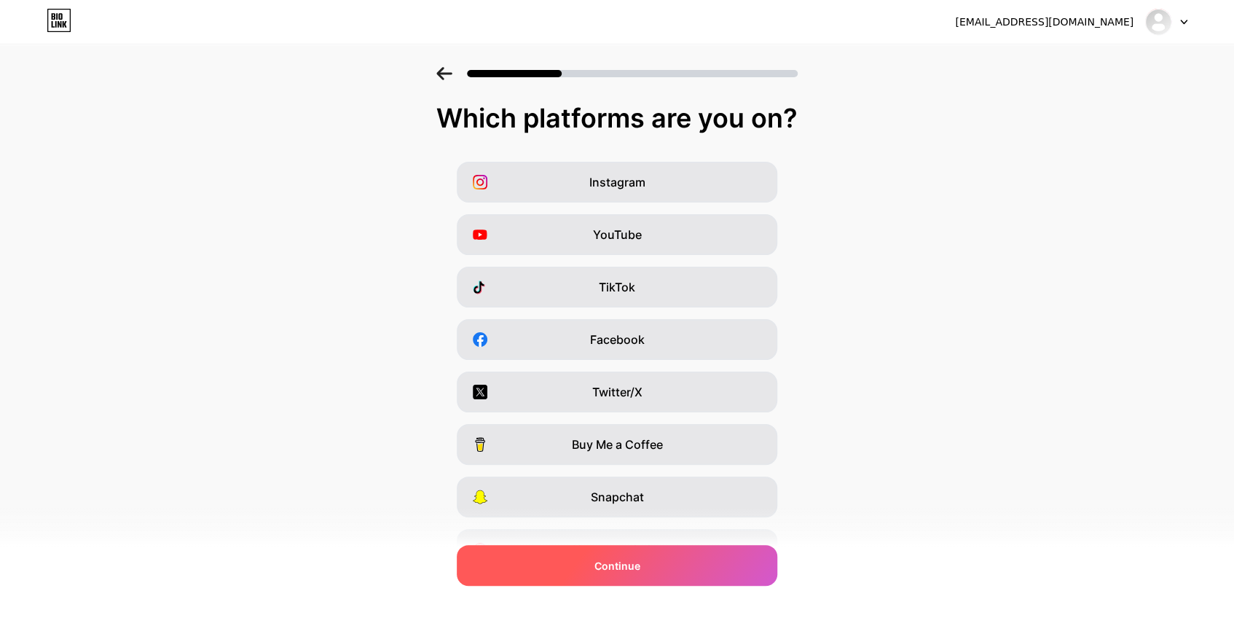
click at [604, 562] on span "Continue" at bounding box center [618, 565] width 46 height 15
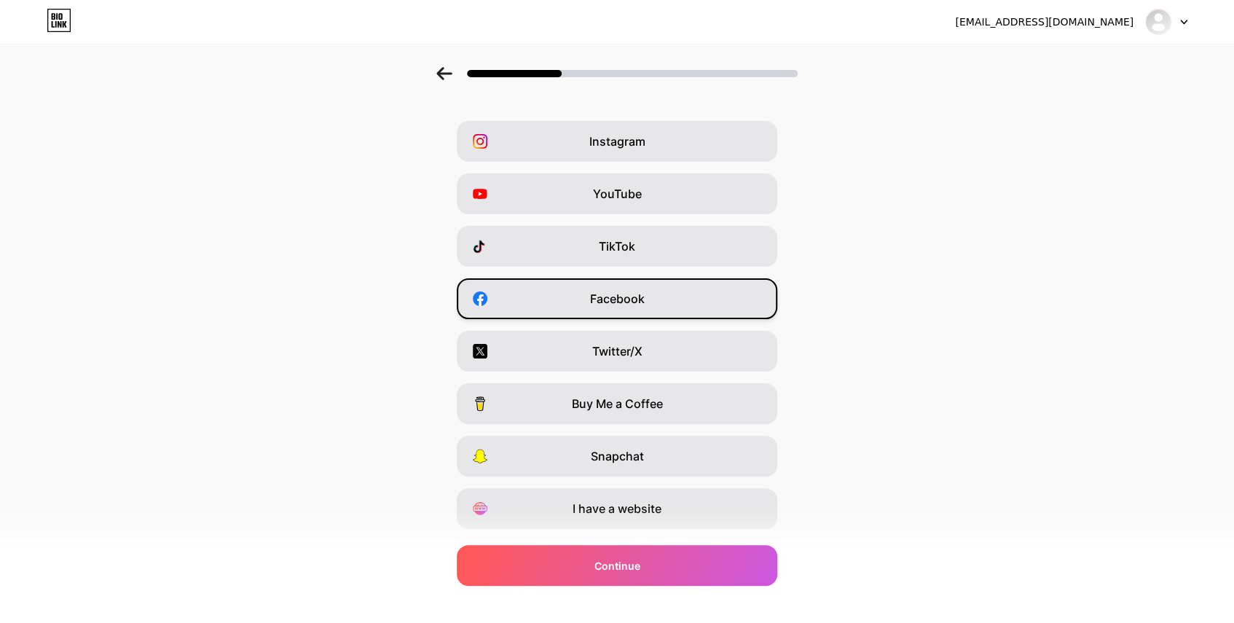
scroll to position [77, 0]
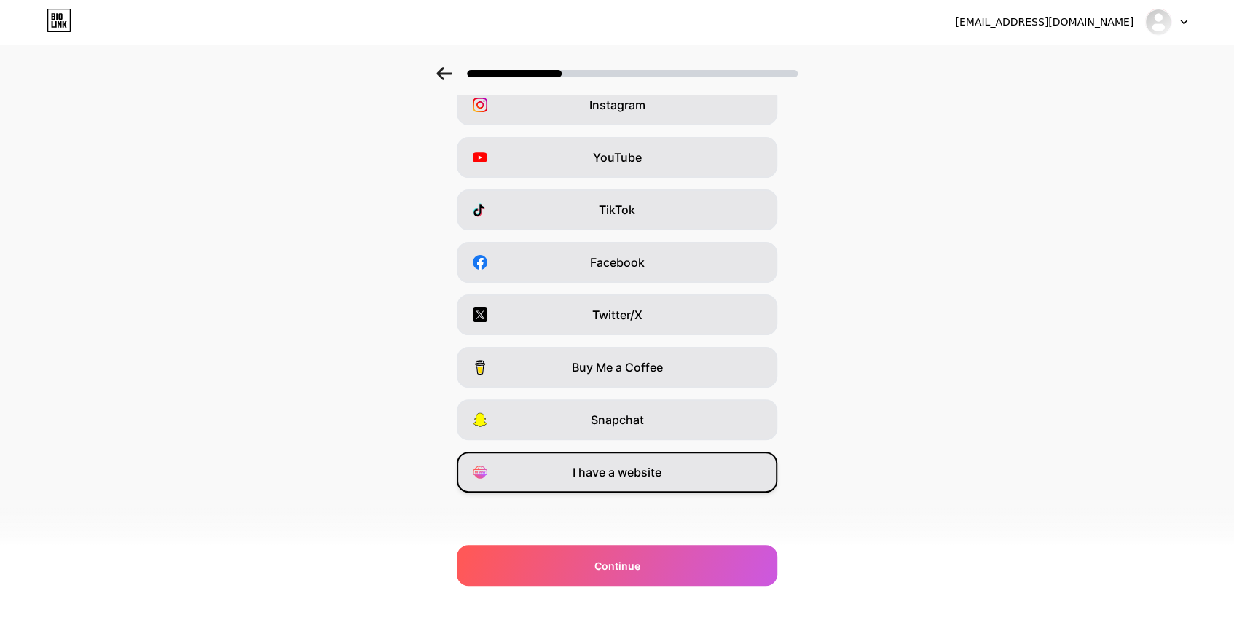
click at [643, 466] on span "I have a website" at bounding box center [617, 471] width 89 height 17
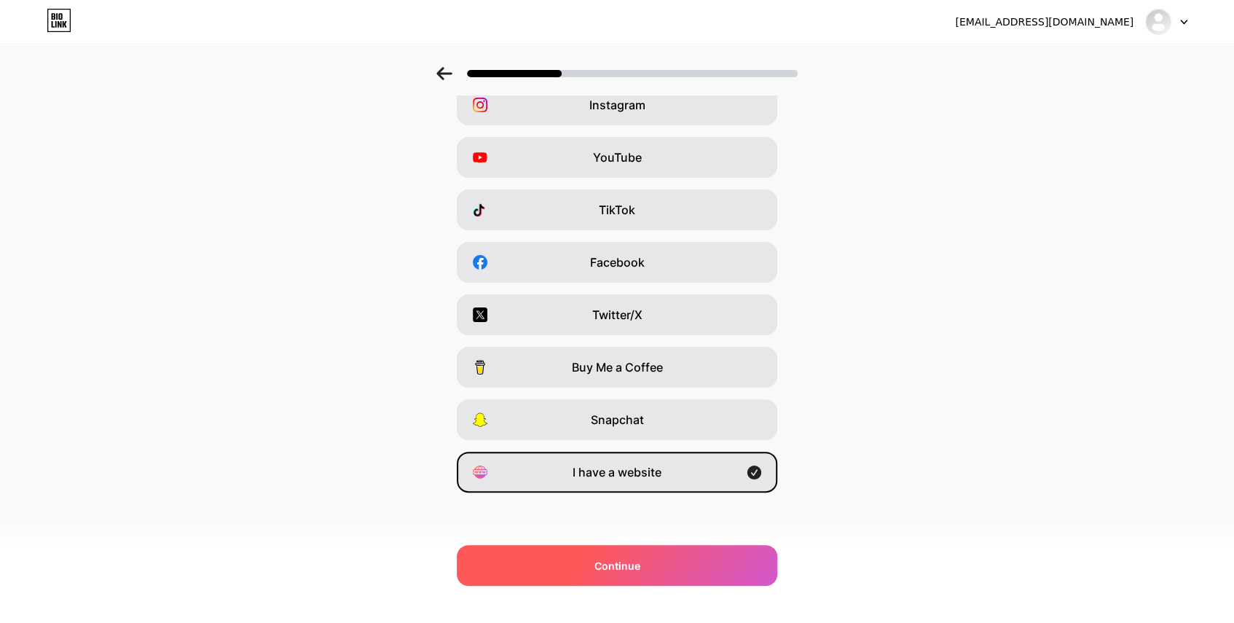
click at [614, 561] on span "Continue" at bounding box center [618, 565] width 46 height 15
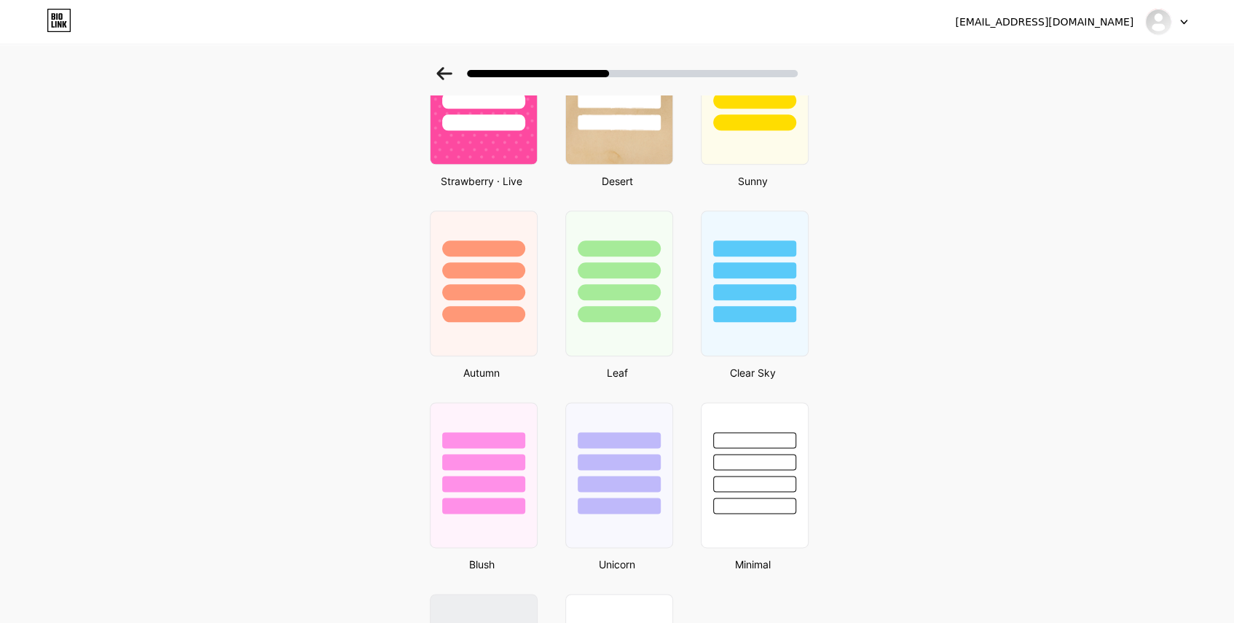
scroll to position [1110, 0]
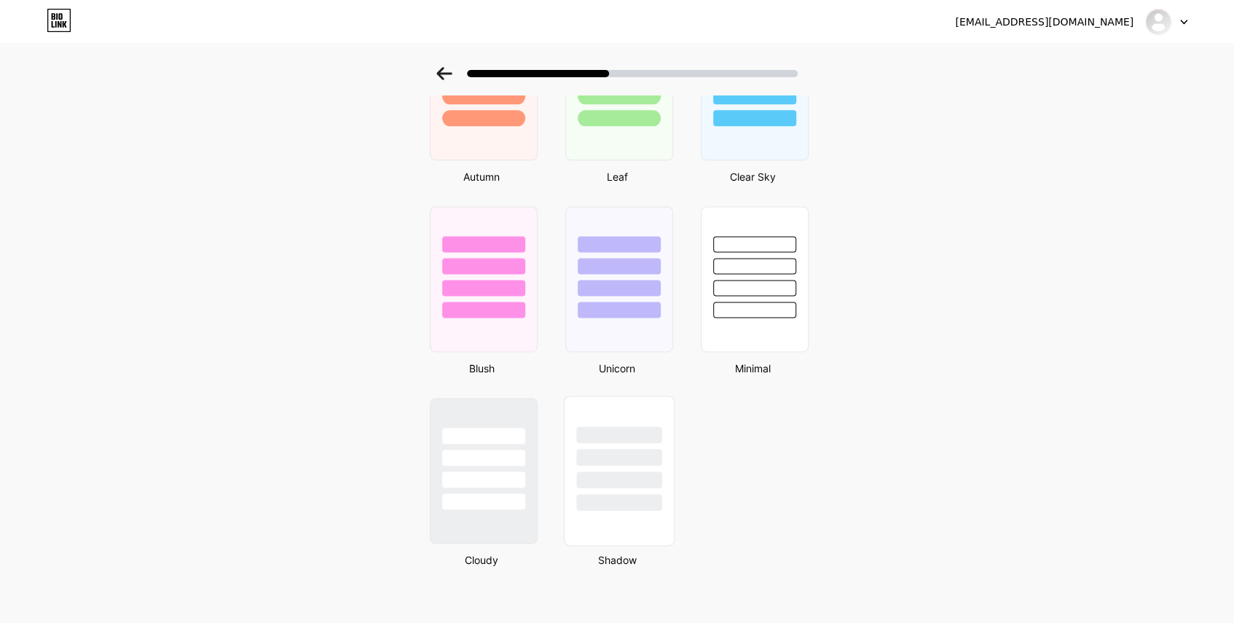
click at [627, 476] on div at bounding box center [618, 479] width 85 height 17
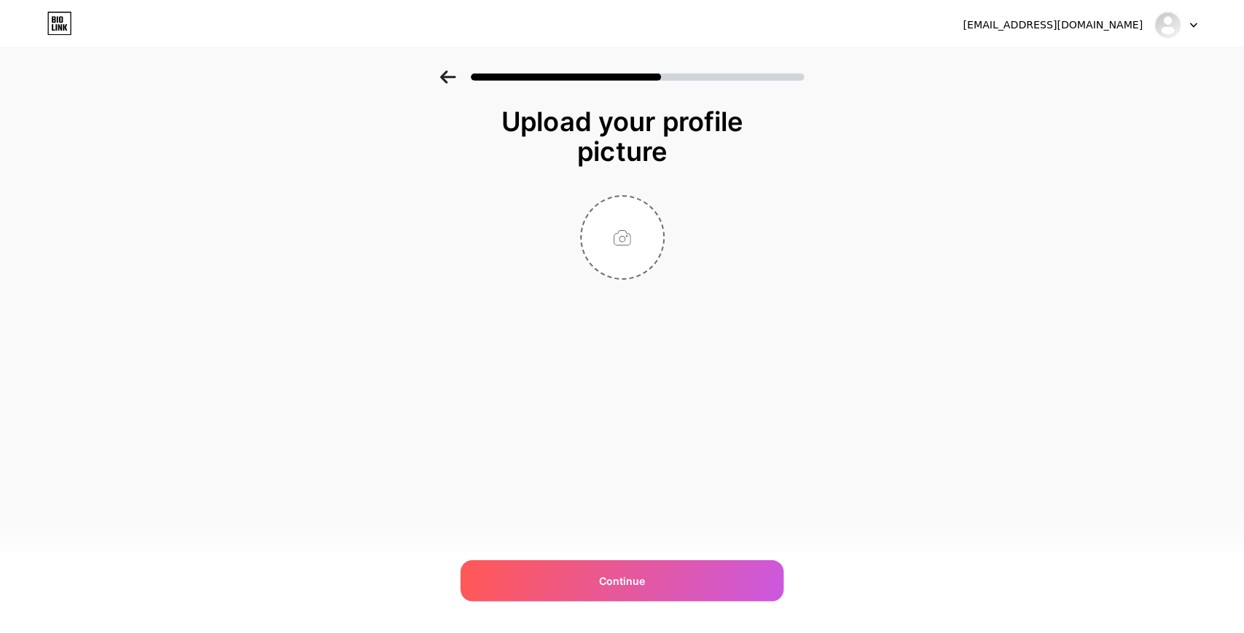
scroll to position [0, 0]
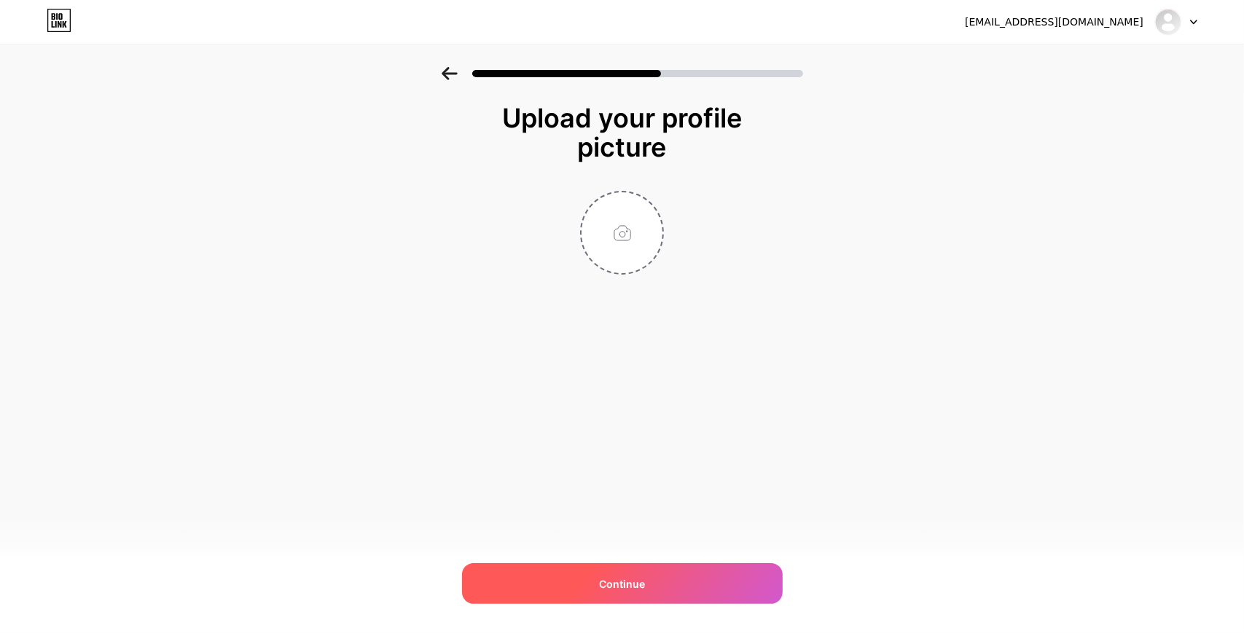
click at [634, 576] on span "Continue" at bounding box center [622, 583] width 46 height 15
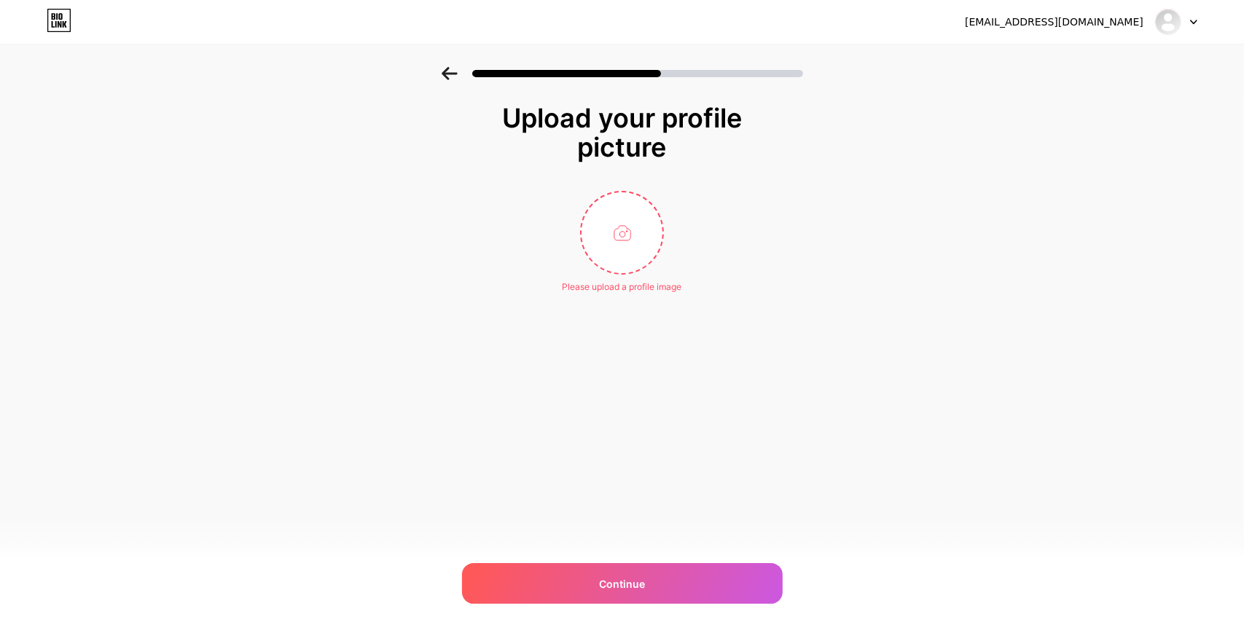
click at [55, 17] on icon at bounding box center [59, 20] width 25 height 23
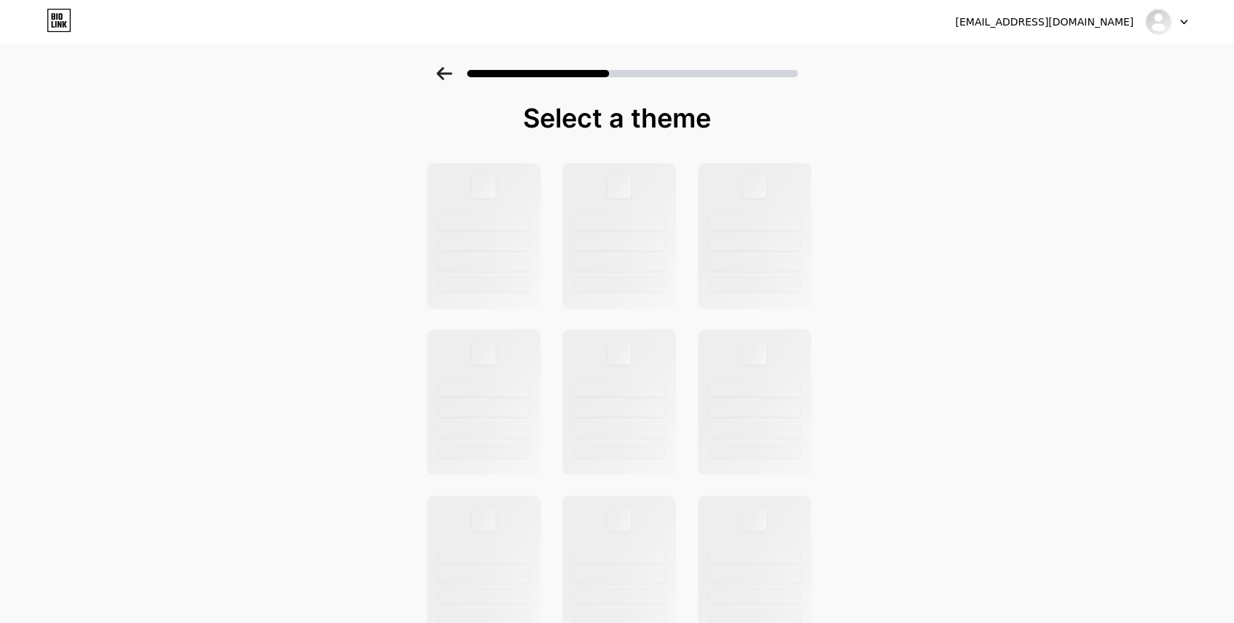
drag, startPoint x: 1140, startPoint y: 27, endPoint x: 1155, endPoint y: 28, distance: 14.6
click at [1141, 27] on div "zerenrealestatejustforrent@gmail.com" at bounding box center [1071, 22] width 232 height 26
click at [1155, 28] on img at bounding box center [1158, 21] width 23 height 23
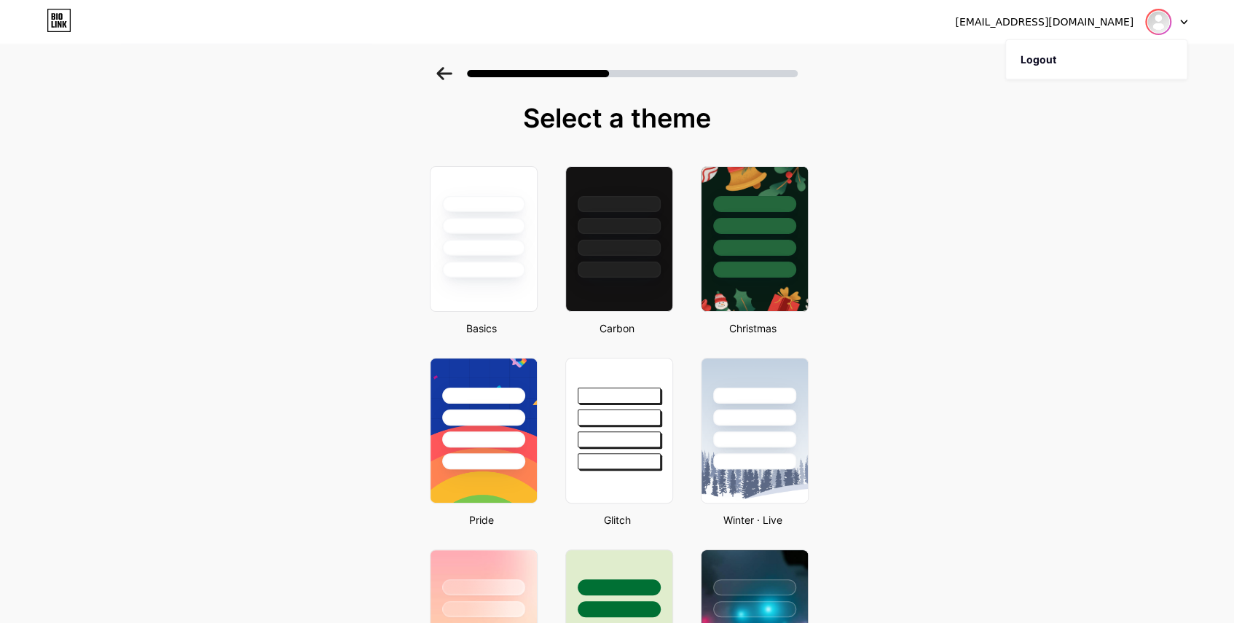
click at [1158, 20] on img at bounding box center [1158, 21] width 23 height 23
click at [1186, 20] on icon at bounding box center [1184, 22] width 6 height 4
click at [1107, 63] on li "Logout" at bounding box center [1096, 59] width 181 height 39
